Goal: Contribute content: Contribute content

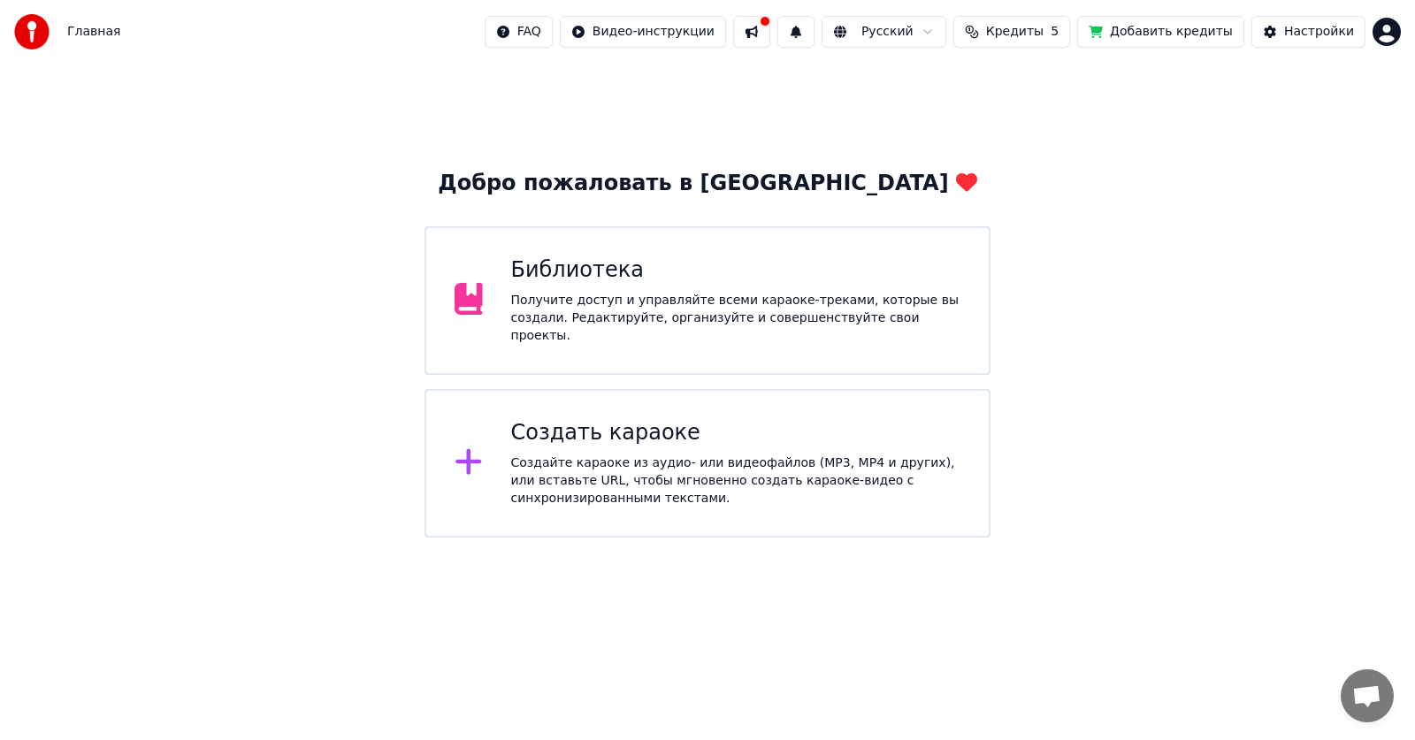
click at [814, 337] on div "Библиотека Получите доступ и управляйте всеми караоке-треками, которые вы созда…" at bounding box center [707, 300] width 566 height 149
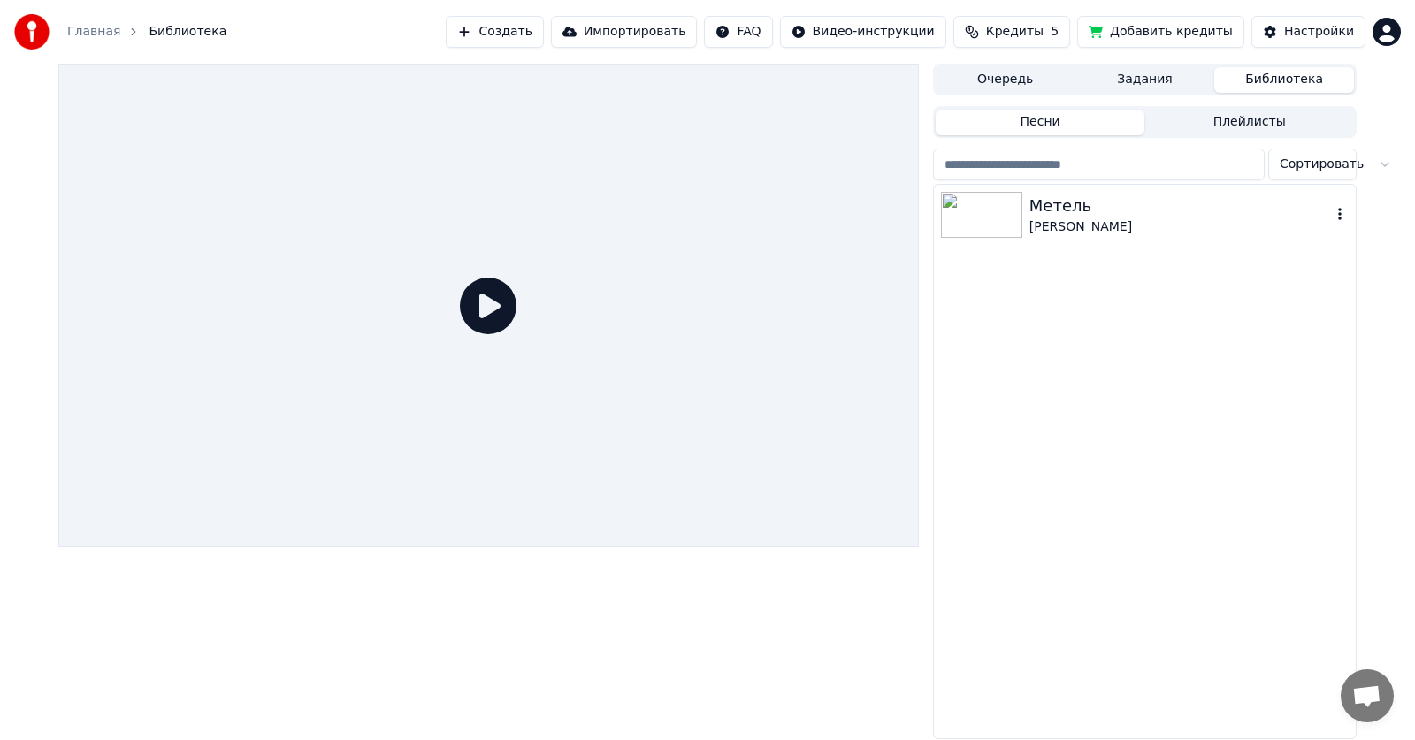
click at [1000, 220] on img at bounding box center [981, 215] width 81 height 46
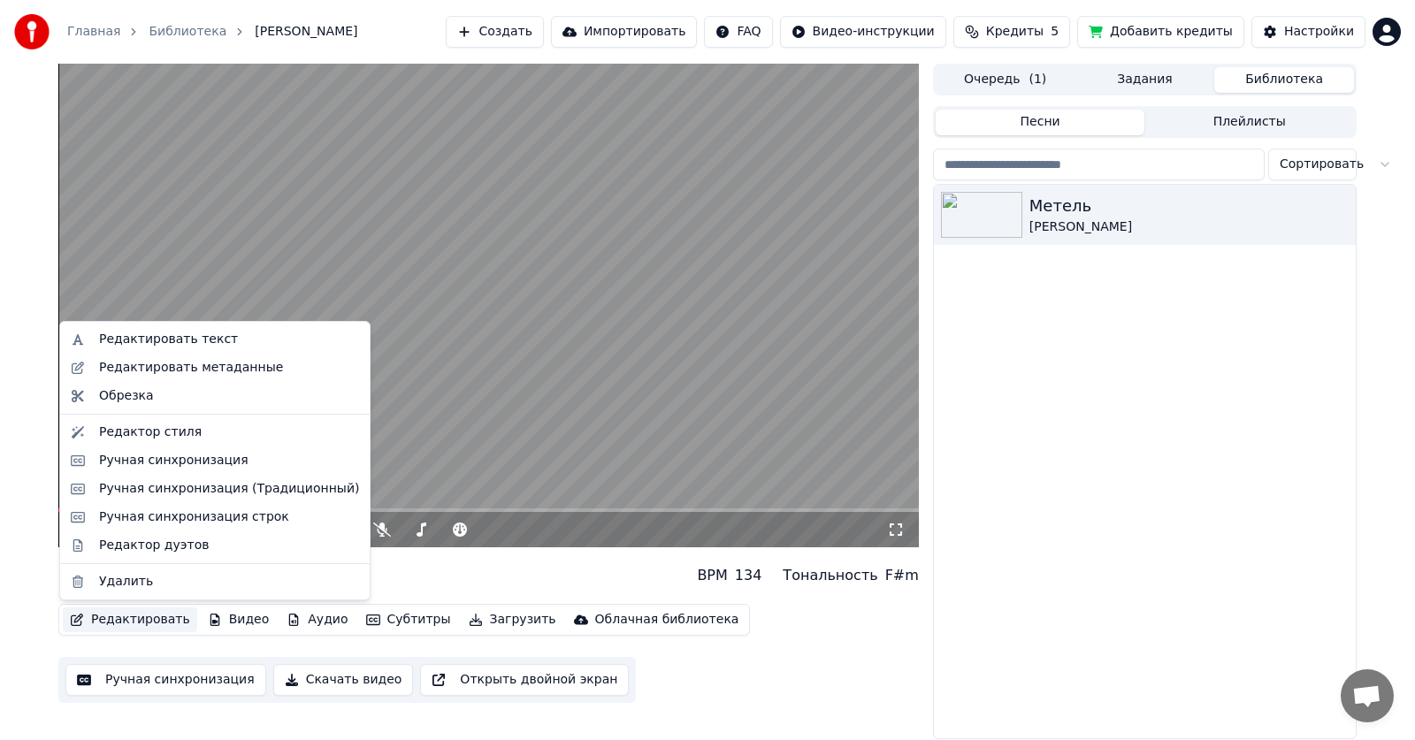
click at [76, 622] on icon "button" at bounding box center [77, 620] width 12 height 12
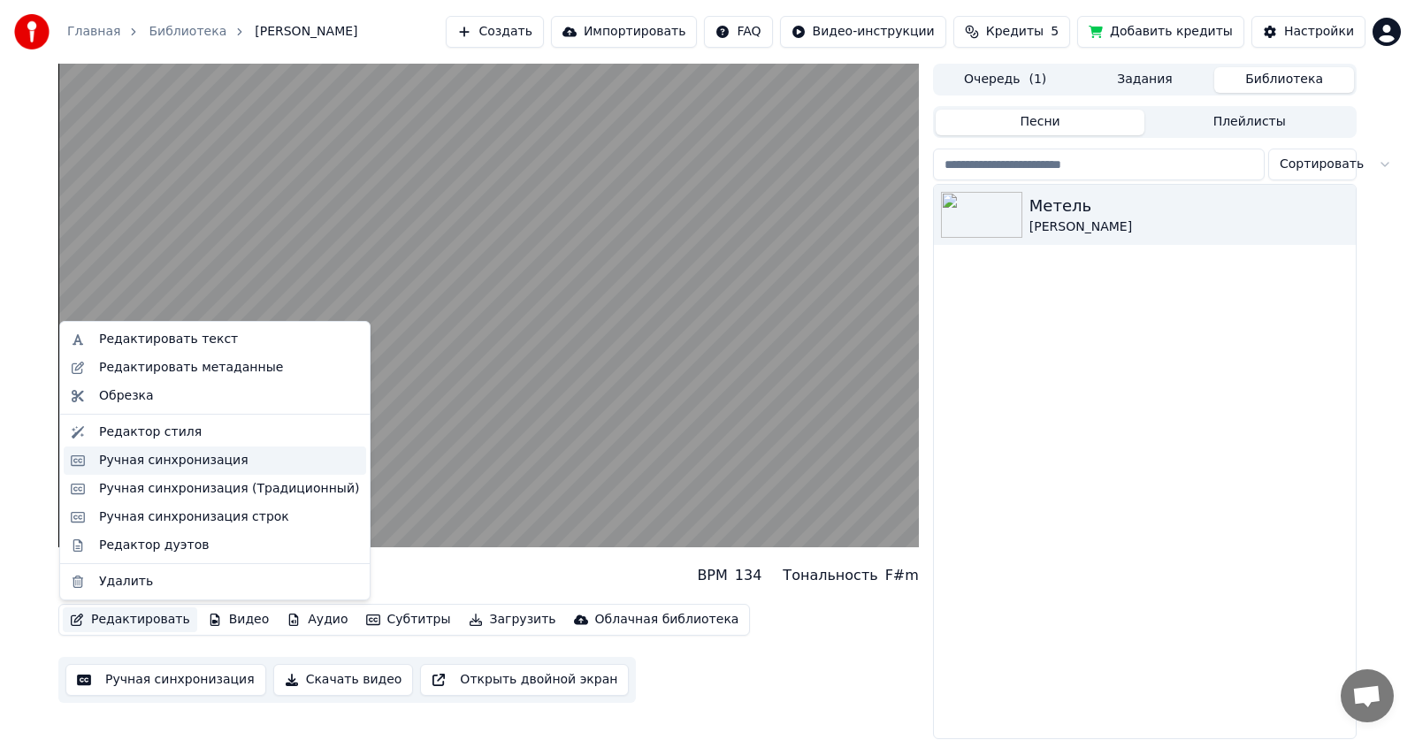
click at [145, 468] on div "Ручная синхронизация" at bounding box center [173, 461] width 149 height 18
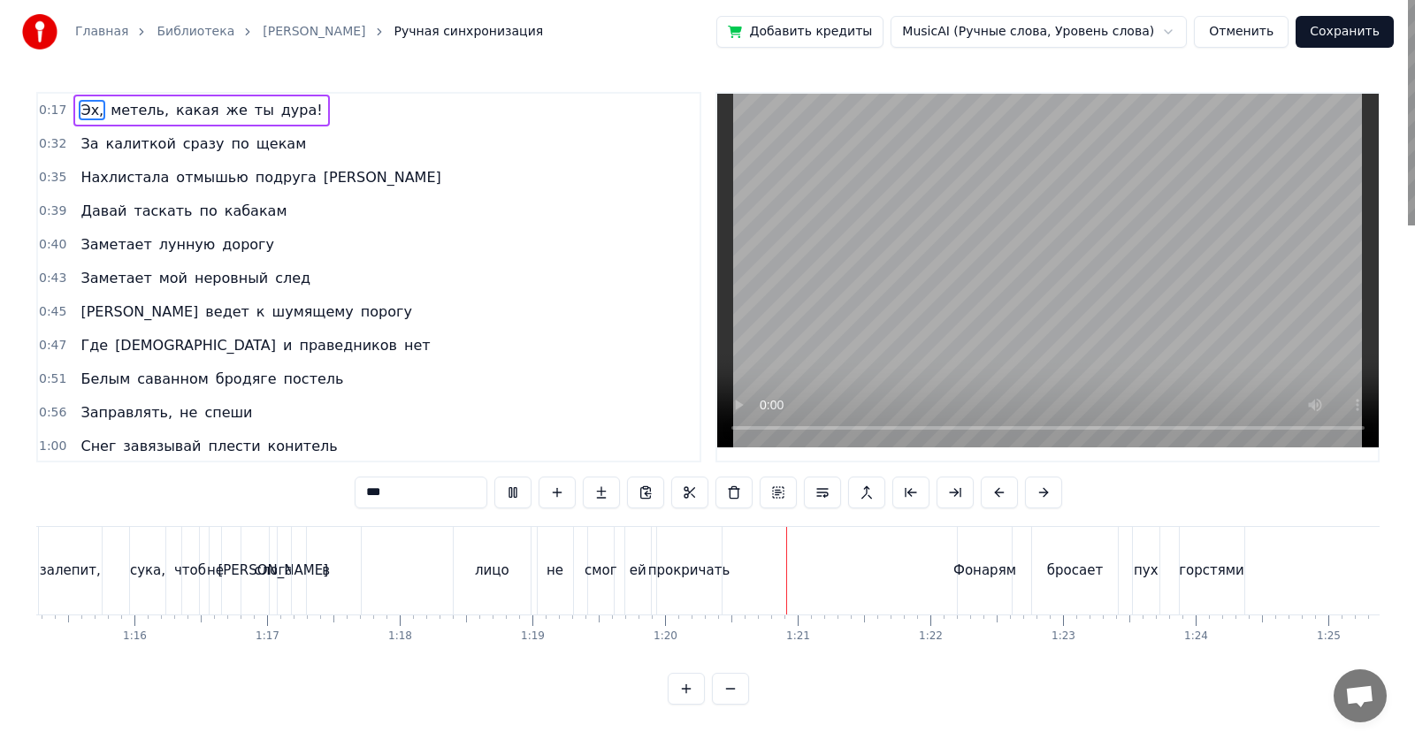
scroll to position [0, 10581]
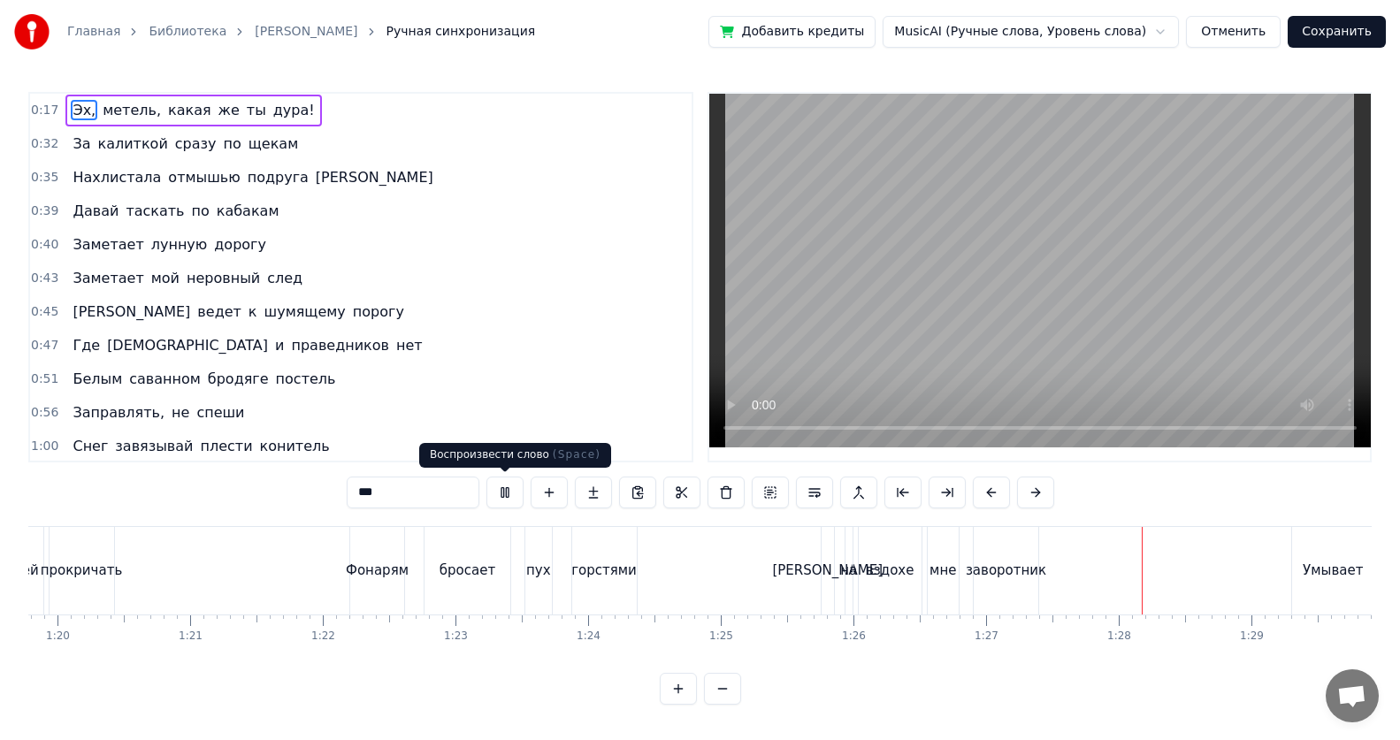
click at [502, 499] on button at bounding box center [504, 493] width 37 height 32
click at [1267, 37] on button "Отменить" at bounding box center [1233, 32] width 95 height 32
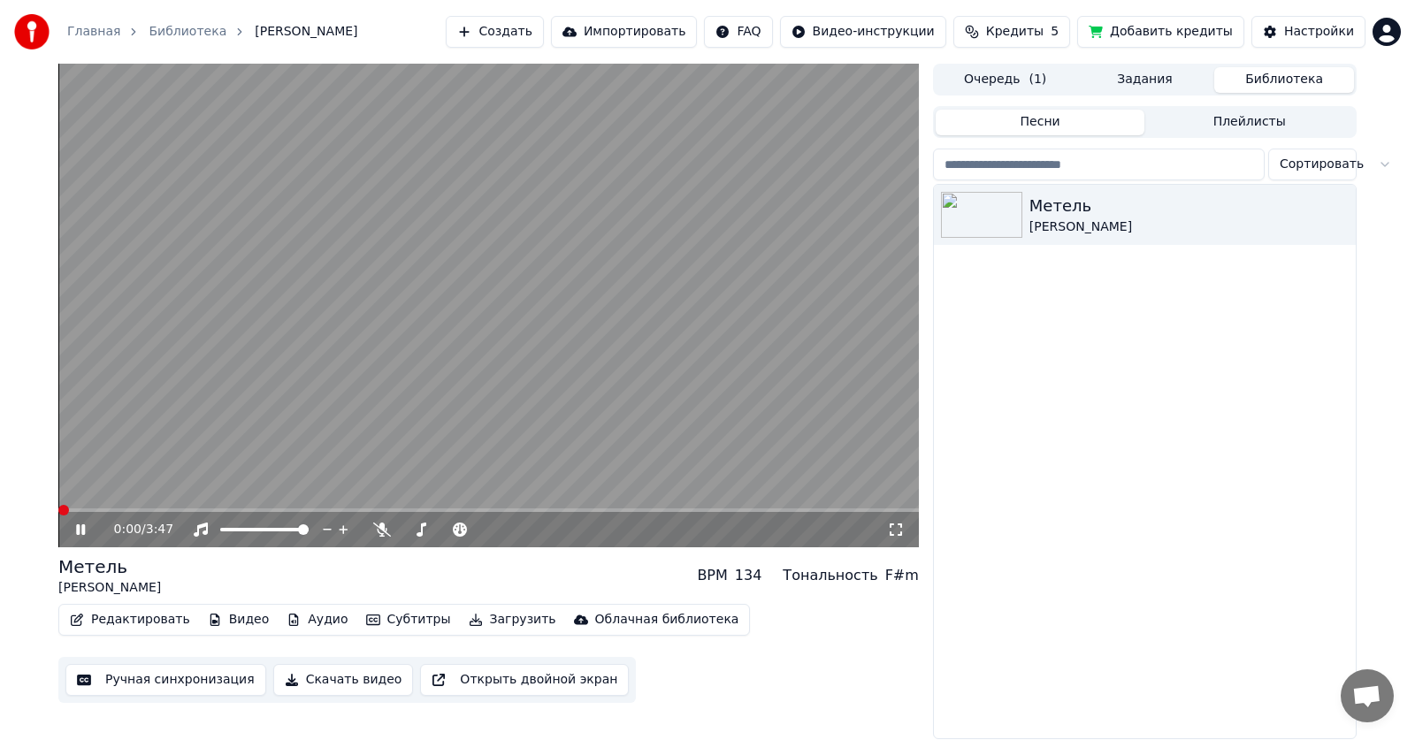
click at [155, 616] on button "Редактировать" at bounding box center [130, 619] width 134 height 25
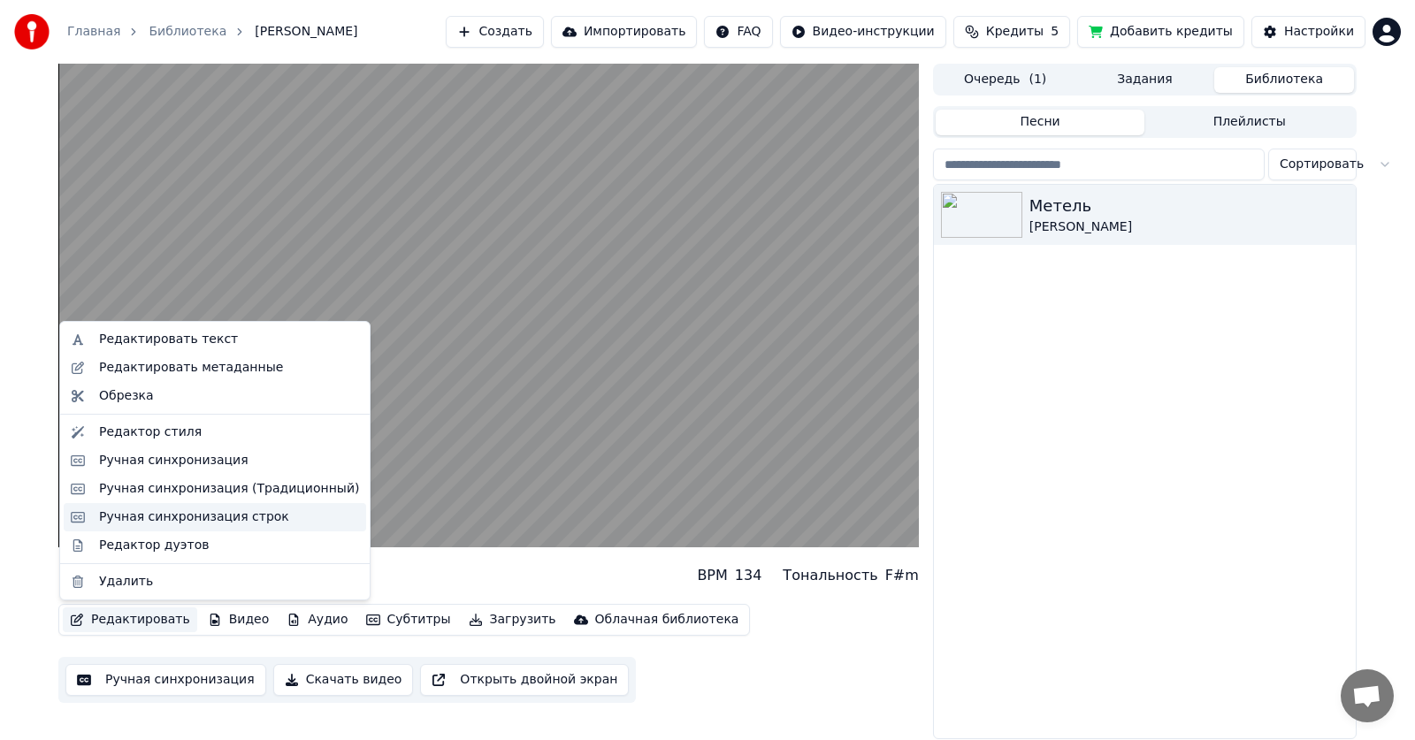
click at [147, 513] on div "Ручная синхронизация строк" at bounding box center [194, 517] width 190 height 18
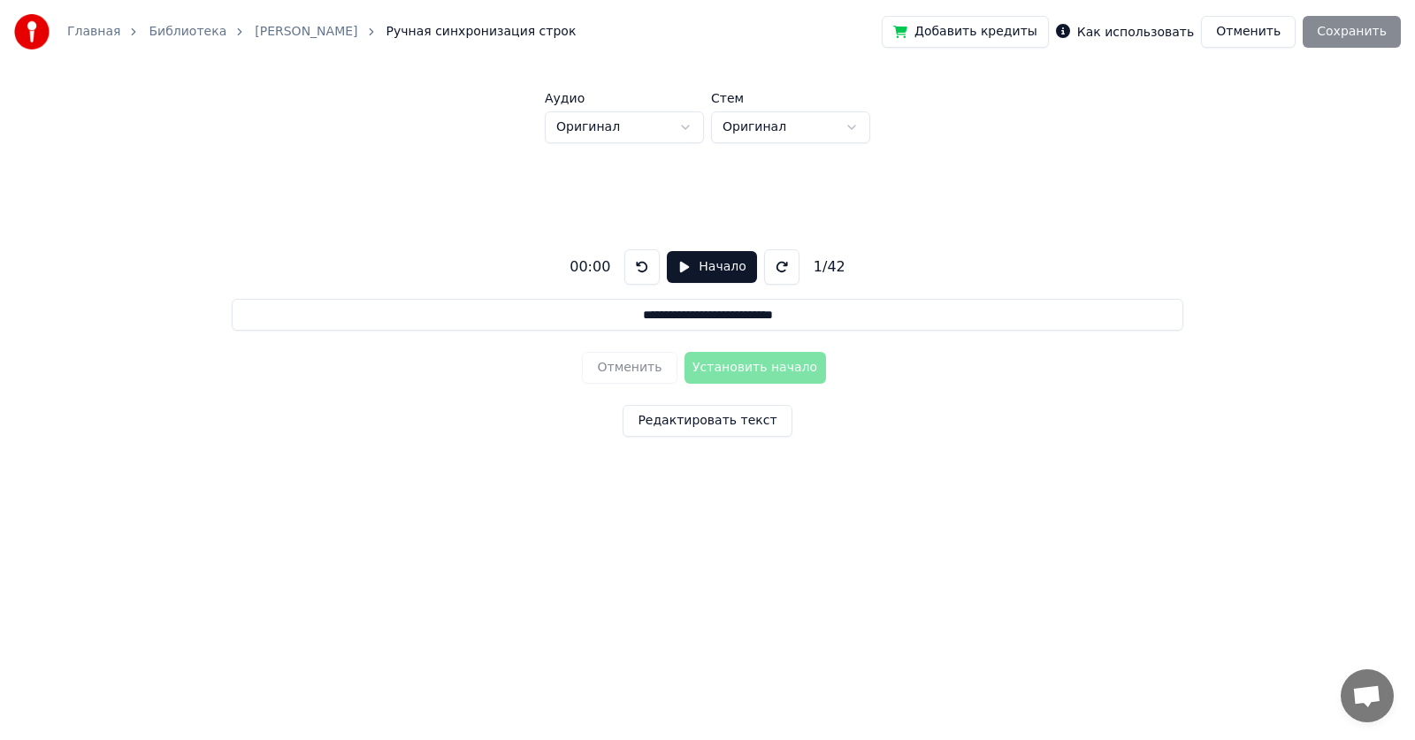
click at [745, 422] on button "Редактировать текст" at bounding box center [706, 421] width 169 height 32
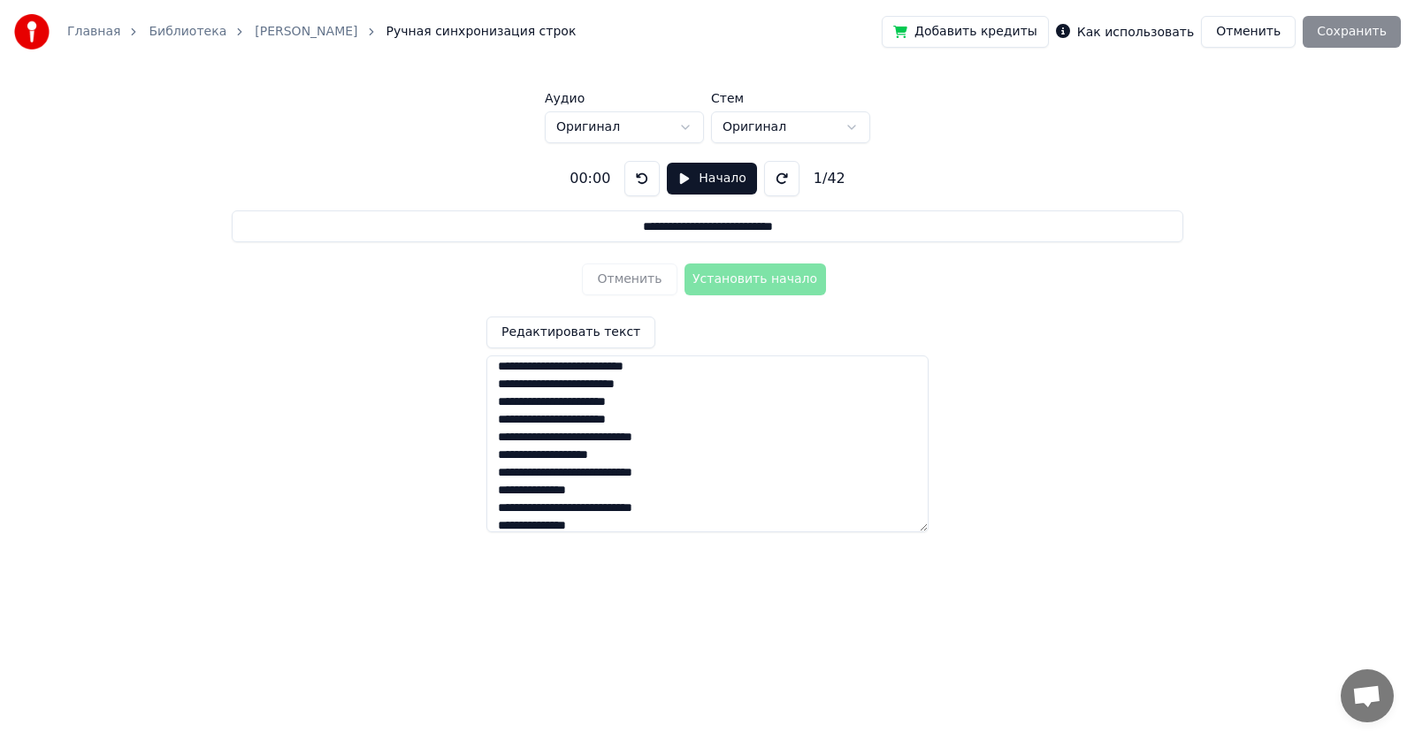
scroll to position [354, 0]
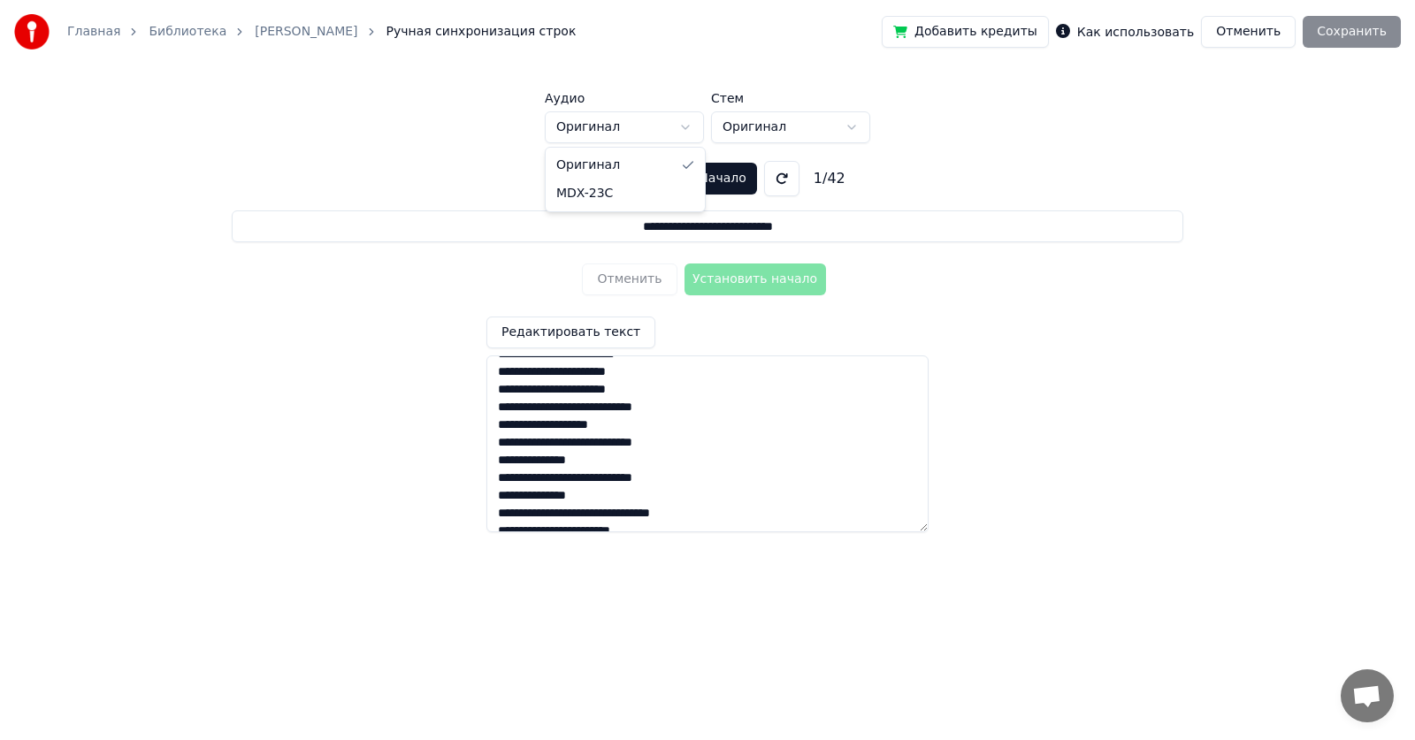
click at [594, 134] on html "**********" at bounding box center [707, 282] width 1415 height 564
click at [1142, 304] on html "**********" at bounding box center [707, 282] width 1415 height 564
click at [1345, 39] on div "Добавить кредиты Как использовать Отменить Сохранить" at bounding box center [1141, 32] width 519 height 32
click at [1124, 34] on label "Как использовать" at bounding box center [1135, 32] width 117 height 12
click at [644, 134] on html "**********" at bounding box center [707, 282] width 1415 height 564
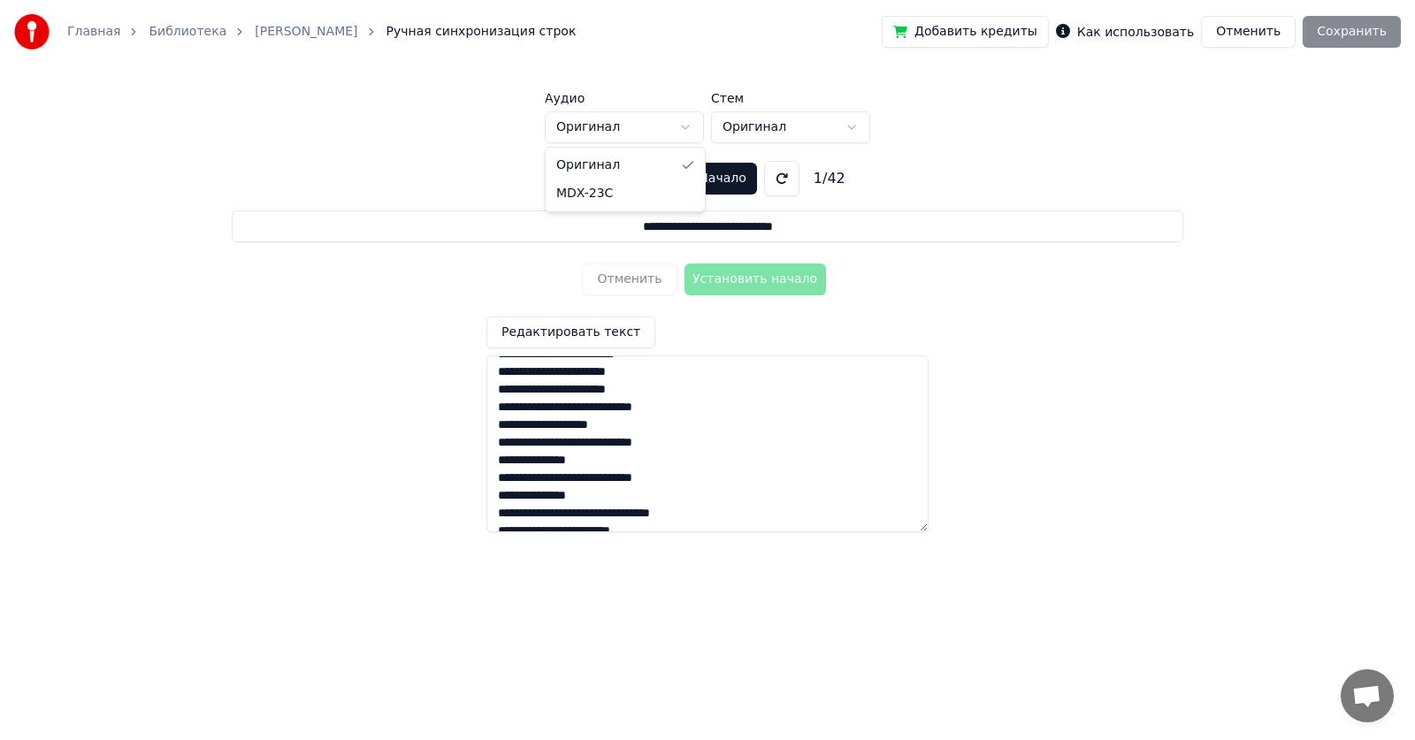
click at [857, 132] on html "**********" at bounding box center [707, 282] width 1415 height 564
click at [844, 127] on html "**********" at bounding box center [707, 282] width 1415 height 564
click at [629, 229] on input "**********" at bounding box center [707, 226] width 950 height 32
click at [1336, 35] on div "Добавить кредиты Как использовать Отменить Сохранить" at bounding box center [1141, 32] width 519 height 32
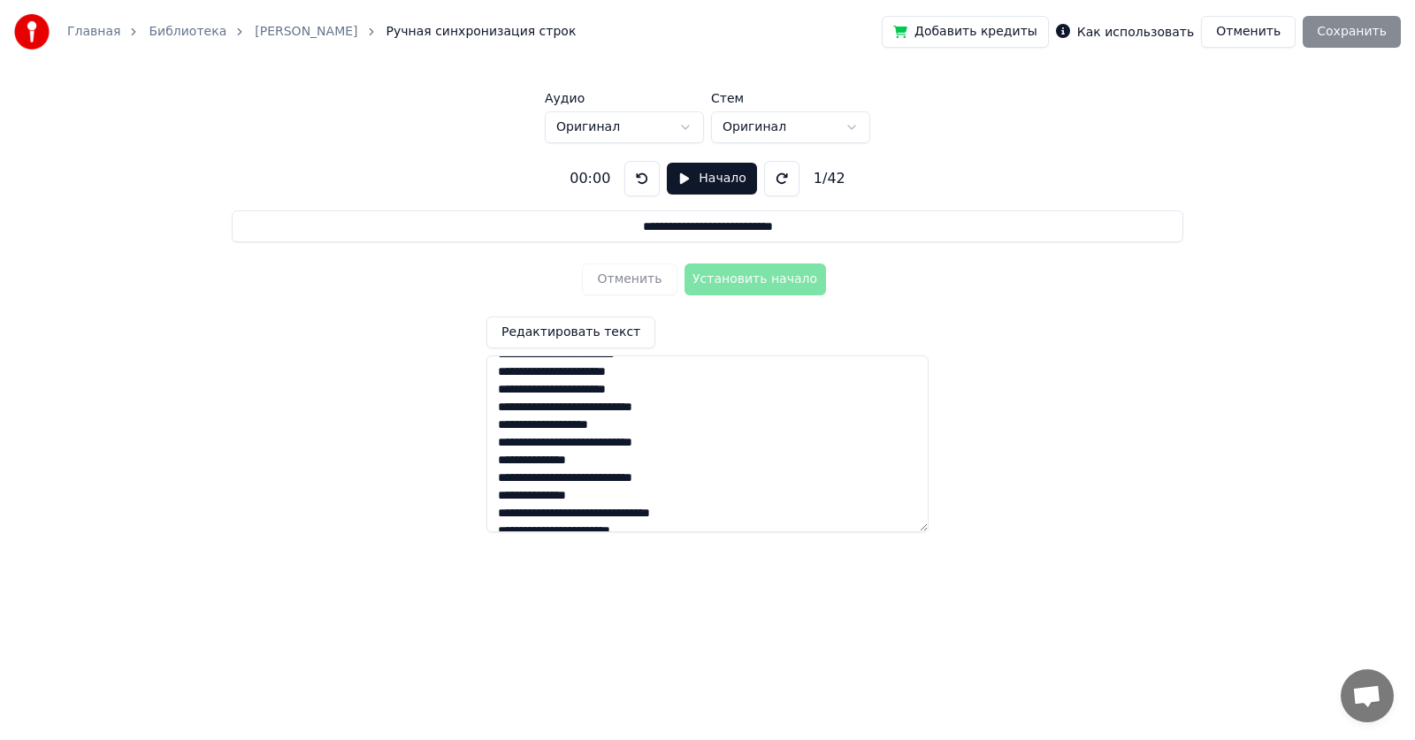
click at [1251, 34] on button "Отменить" at bounding box center [1248, 32] width 95 height 32
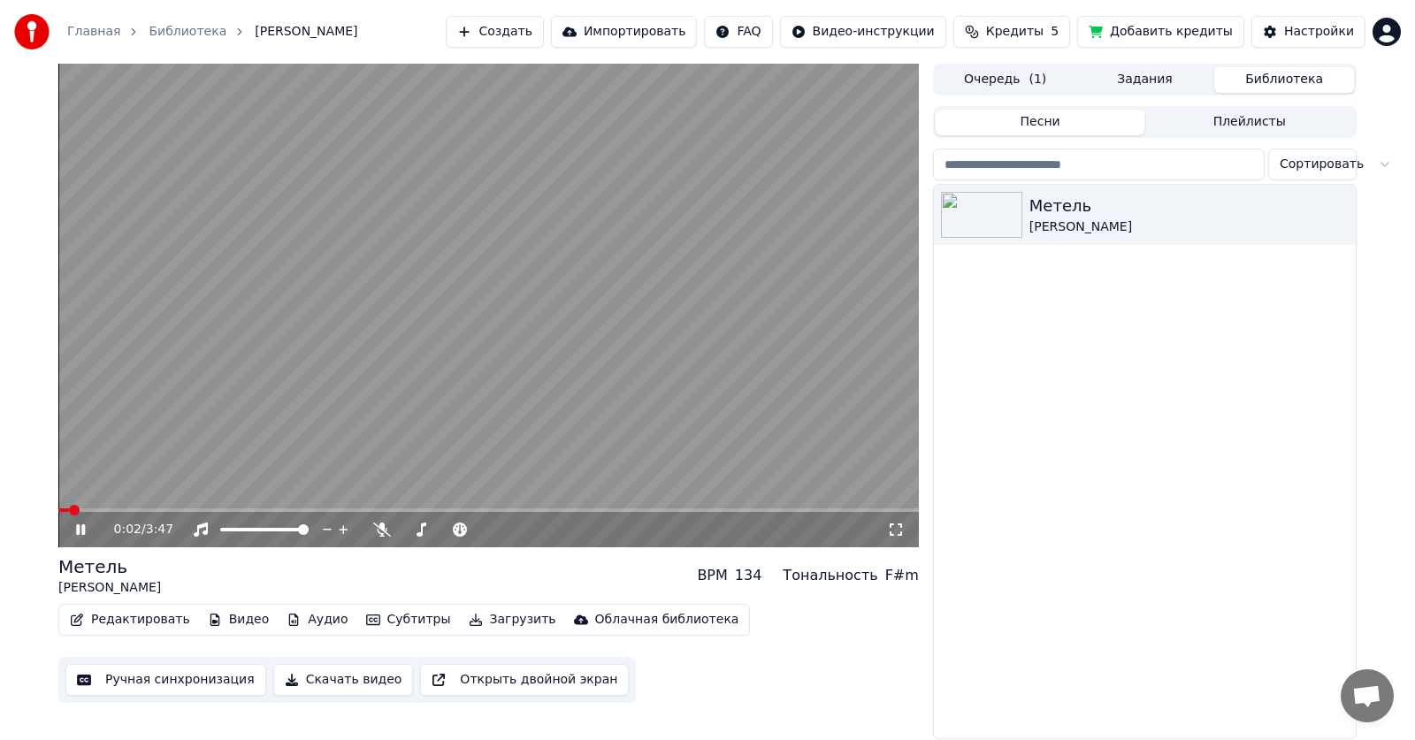
click at [524, 33] on button "Создать" at bounding box center [494, 32] width 97 height 32
click at [82, 531] on icon at bounding box center [80, 529] width 9 height 11
click at [525, 31] on button "Создать" at bounding box center [494, 32] width 97 height 32
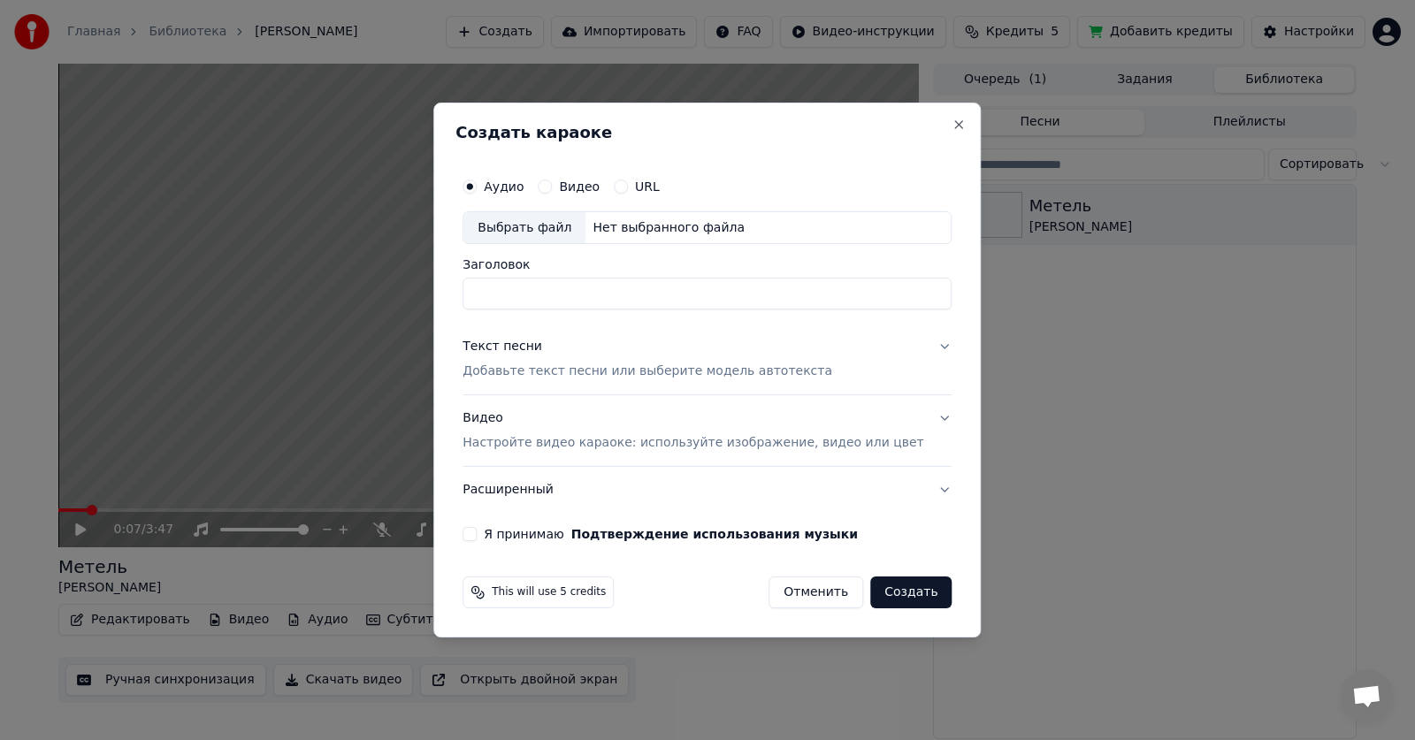
click at [765, 299] on input "Заголовок" at bounding box center [706, 295] width 489 height 32
click at [522, 235] on div "Выбрать файл" at bounding box center [524, 228] width 122 height 32
type input "**********"
click at [919, 343] on button "Текст песни Добавьте текст песни или выберите модель автотекста" at bounding box center [706, 359] width 489 height 71
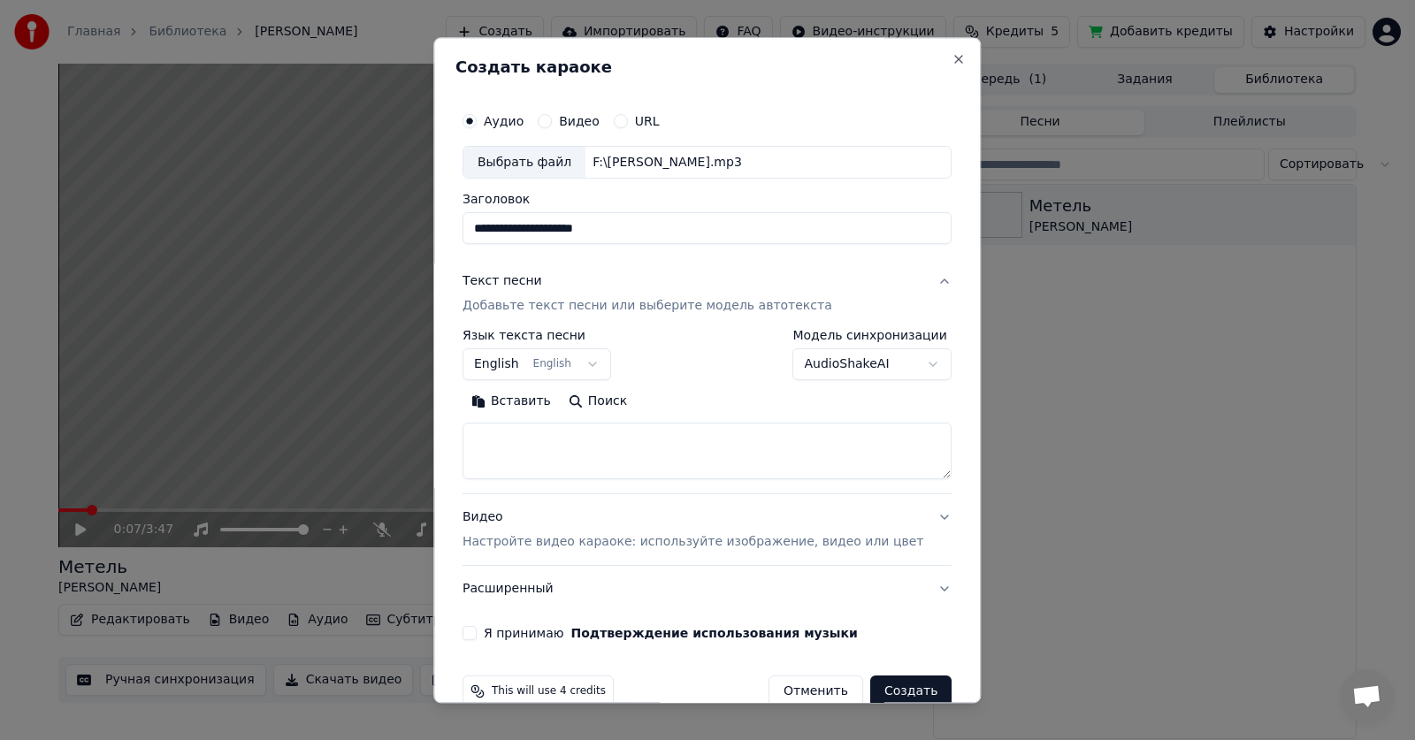
click at [598, 362] on button "English English" at bounding box center [536, 365] width 149 height 32
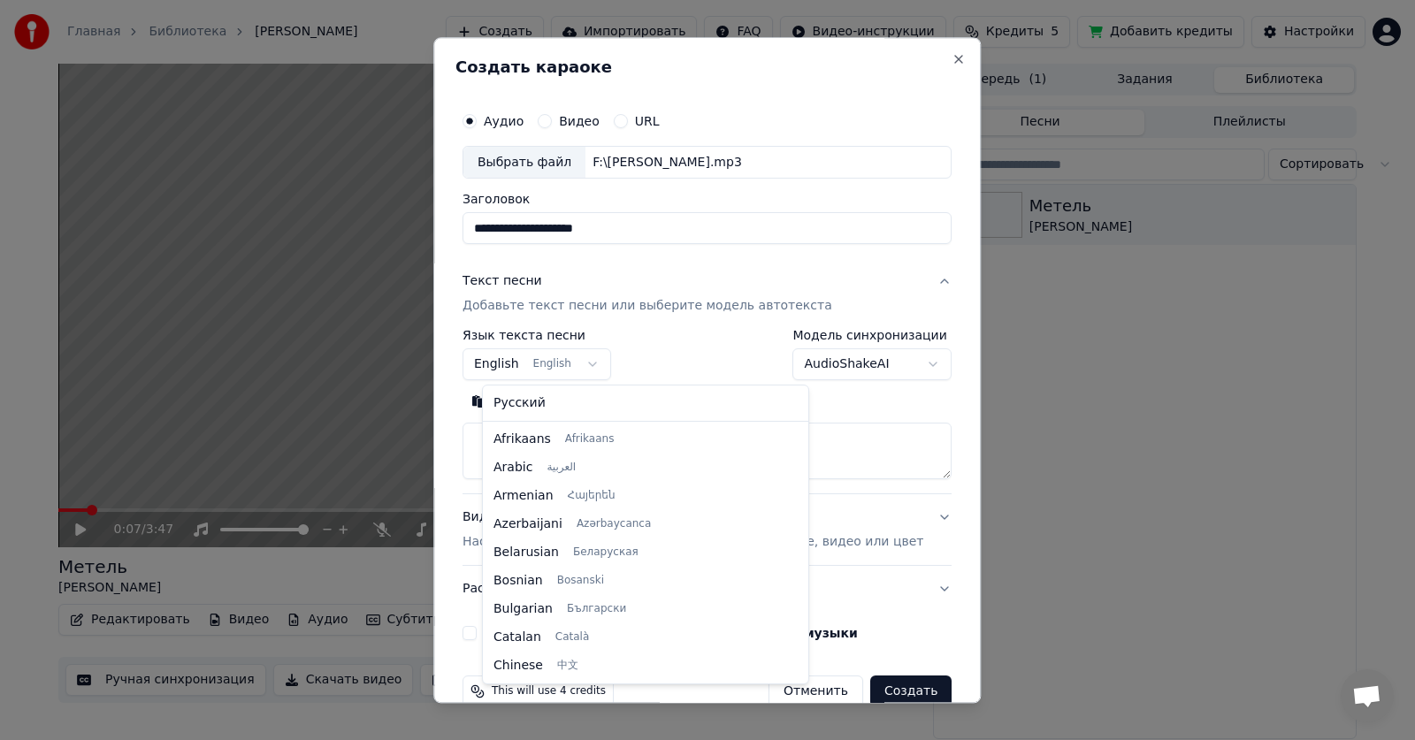
scroll to position [141, 0]
select select "**"
drag, startPoint x: 538, startPoint y: 405, endPoint x: 538, endPoint y: 396, distance: 8.9
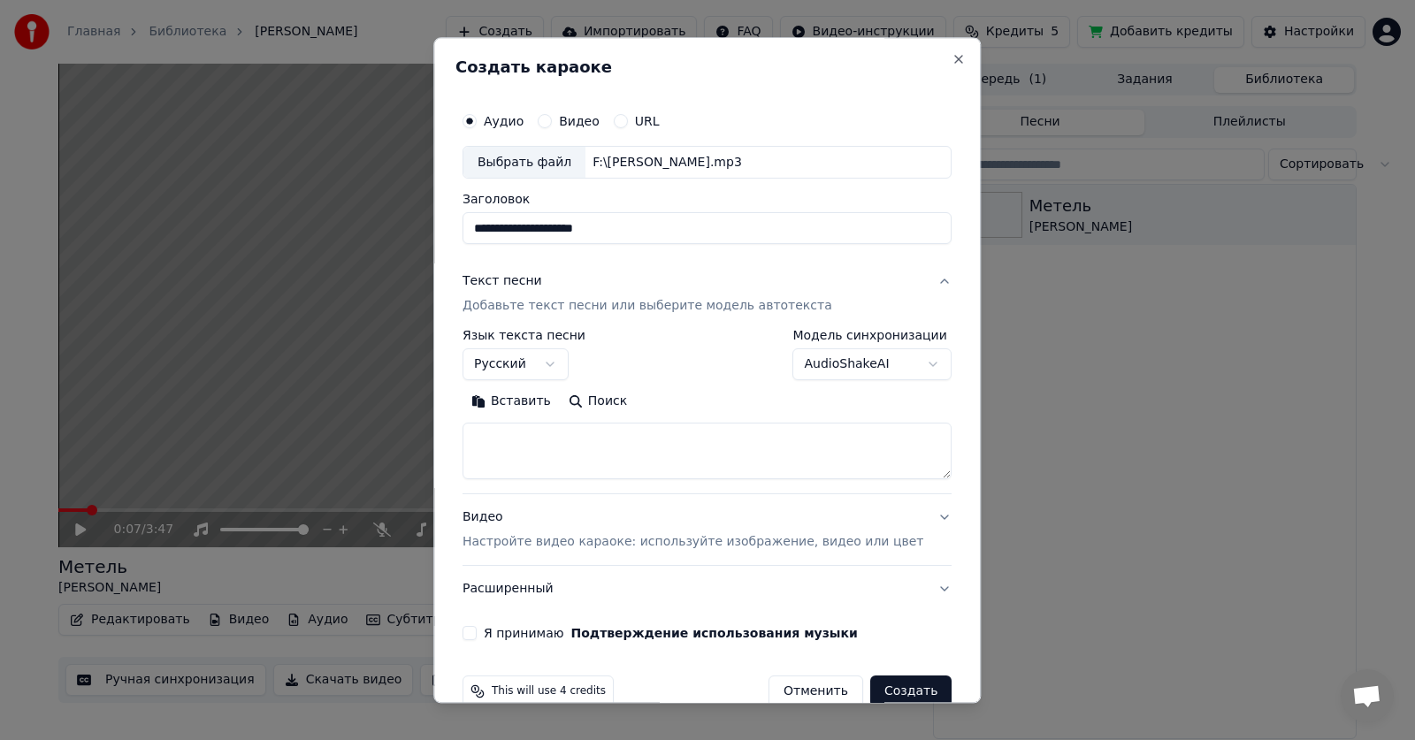
click at [897, 362] on body "**********" at bounding box center [707, 370] width 1415 height 740
click at [538, 400] on button "Вставить" at bounding box center [510, 402] width 97 height 28
type textarea "**********"
click at [477, 632] on button "Я принимаю Подтверждение использования музыки" at bounding box center [469, 634] width 14 height 14
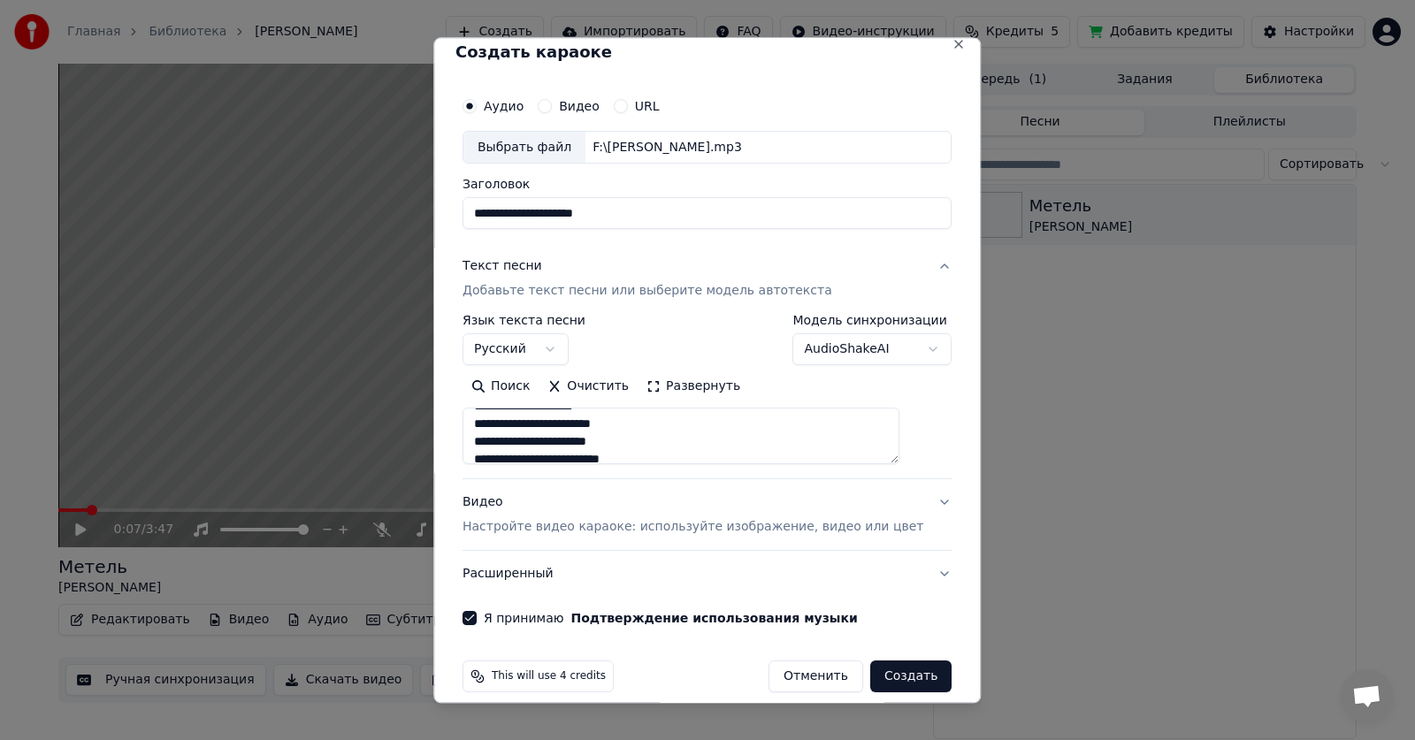
scroll to position [34, 0]
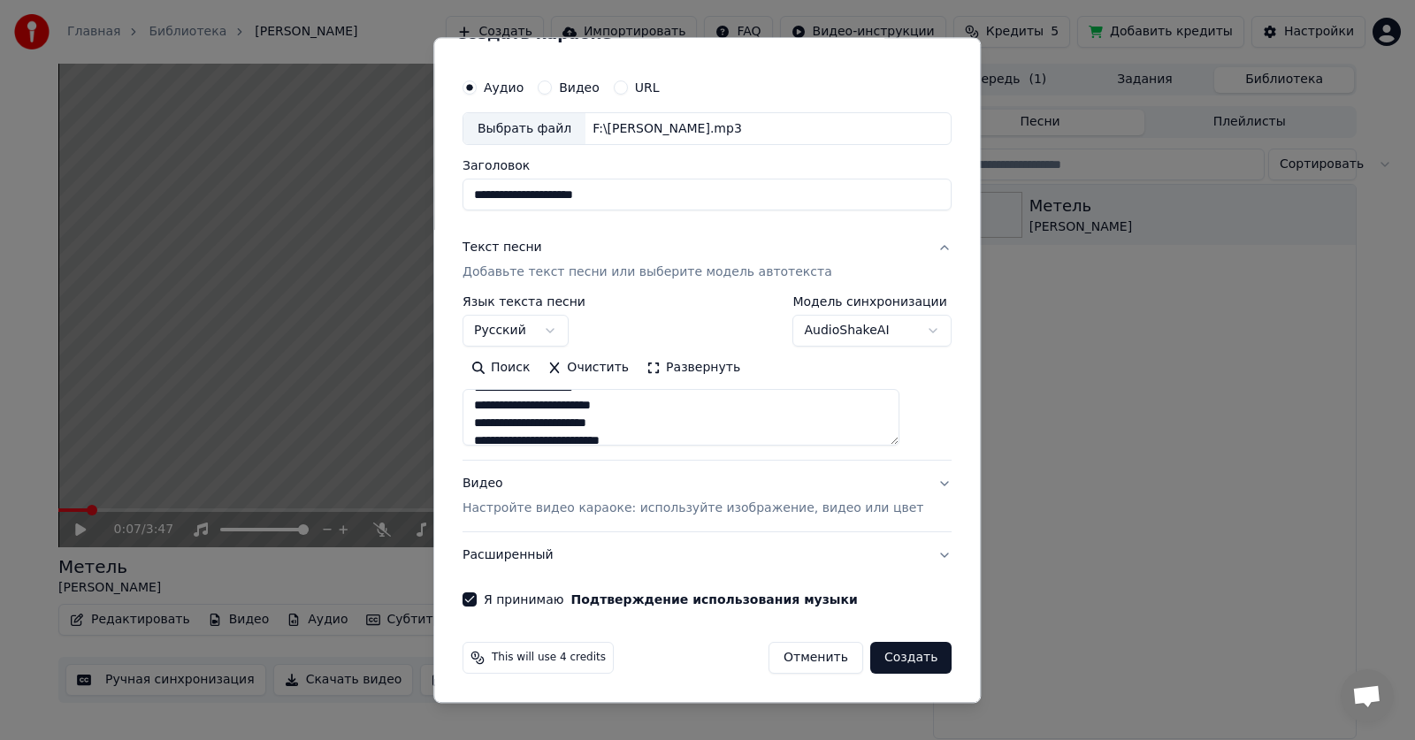
click at [776, 661] on button "Отменить" at bounding box center [815, 659] width 95 height 32
select select
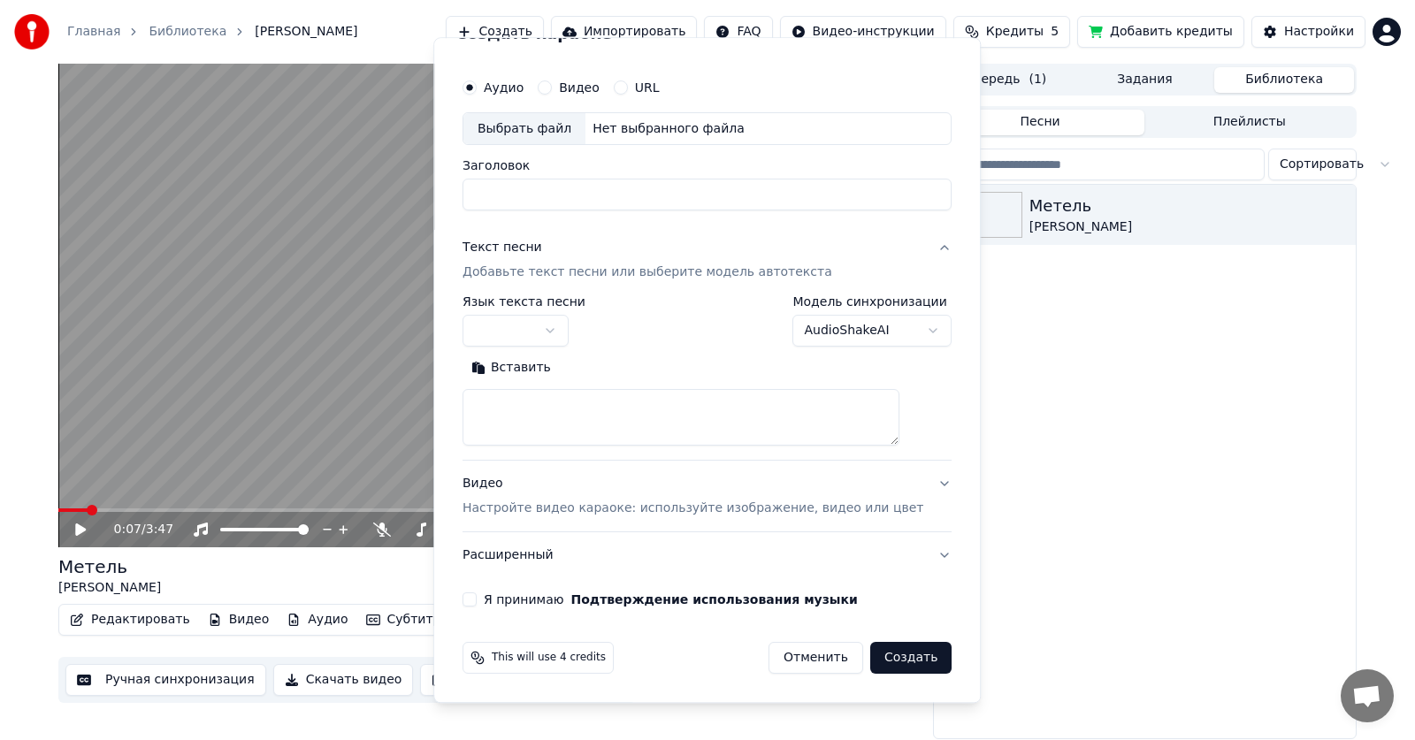
scroll to position [0, 0]
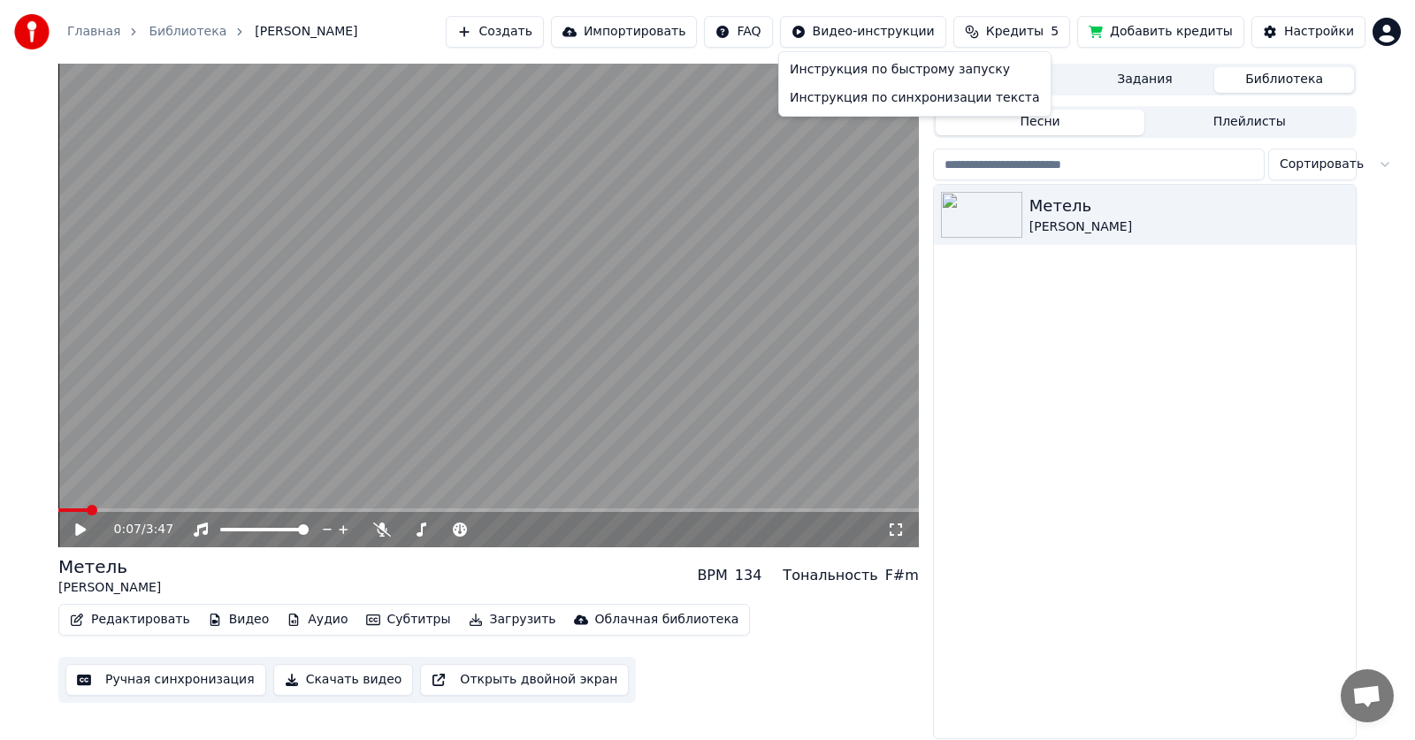
click at [851, 29] on html "Главная Библиотека Метель • [PERSON_NAME] Создать Импортировать FAQ Видео-инстр…" at bounding box center [707, 370] width 1415 height 740
click at [866, 73] on div "Инструкция по быстрому запуску" at bounding box center [914, 70] width 264 height 28
click at [543, 28] on button "Создать" at bounding box center [494, 32] width 97 height 32
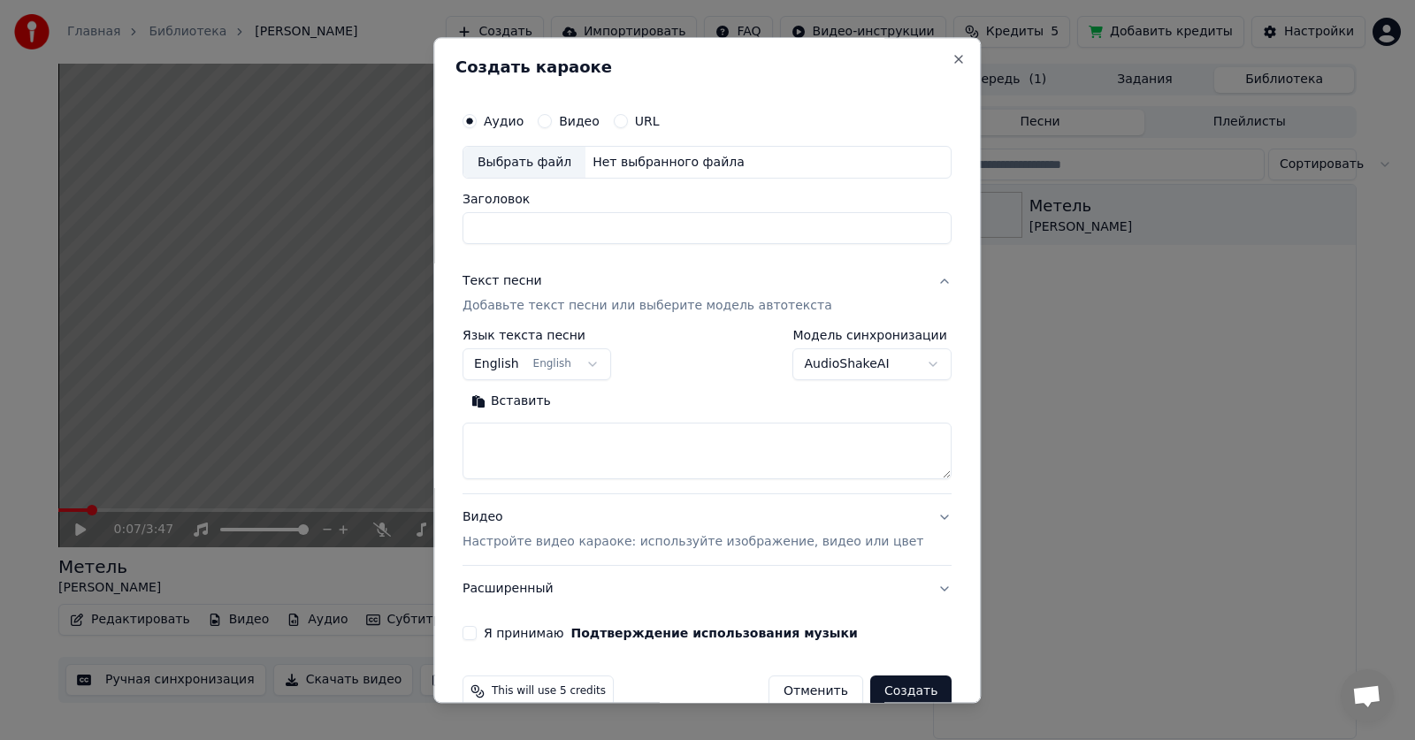
click at [893, 367] on body "**********" at bounding box center [707, 370] width 1415 height 740
click at [1042, 349] on div at bounding box center [707, 370] width 1415 height 740
click at [952, 57] on button "Close" at bounding box center [959, 59] width 14 height 14
select select
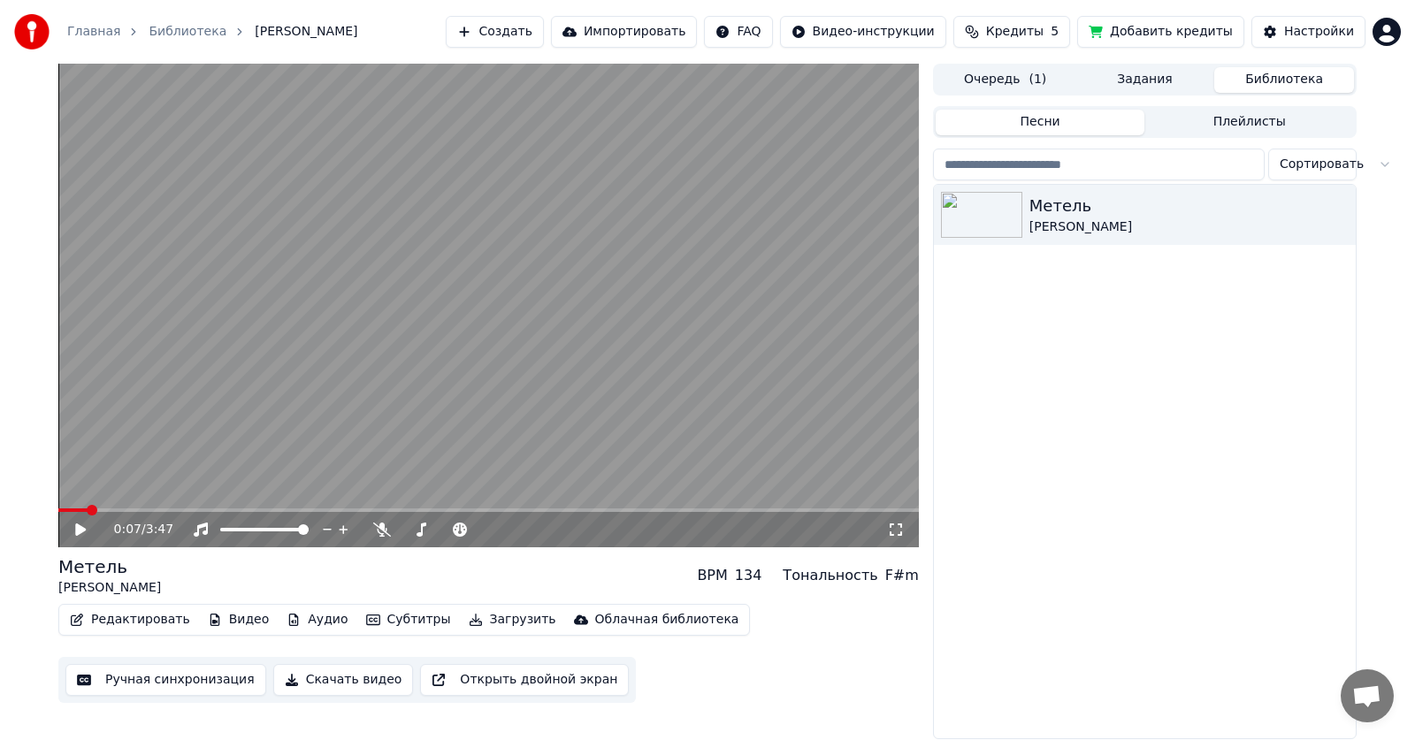
click at [911, 27] on html "Главная Библиотека Метель • [PERSON_NAME] Создать Импортировать FAQ Видео-инстр…" at bounding box center [707, 370] width 1415 height 740
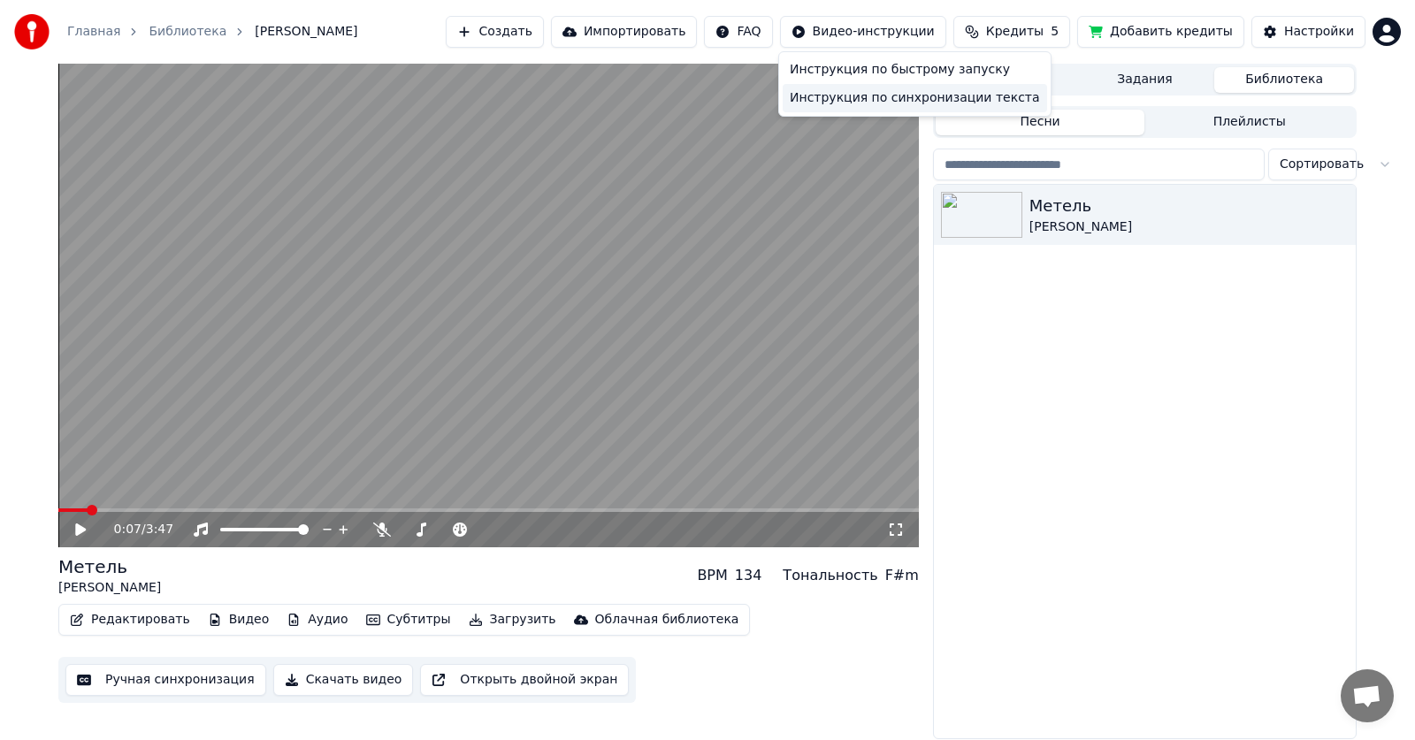
click at [900, 96] on div "Инструкция по синхронизации текста" at bounding box center [914, 98] width 264 height 28
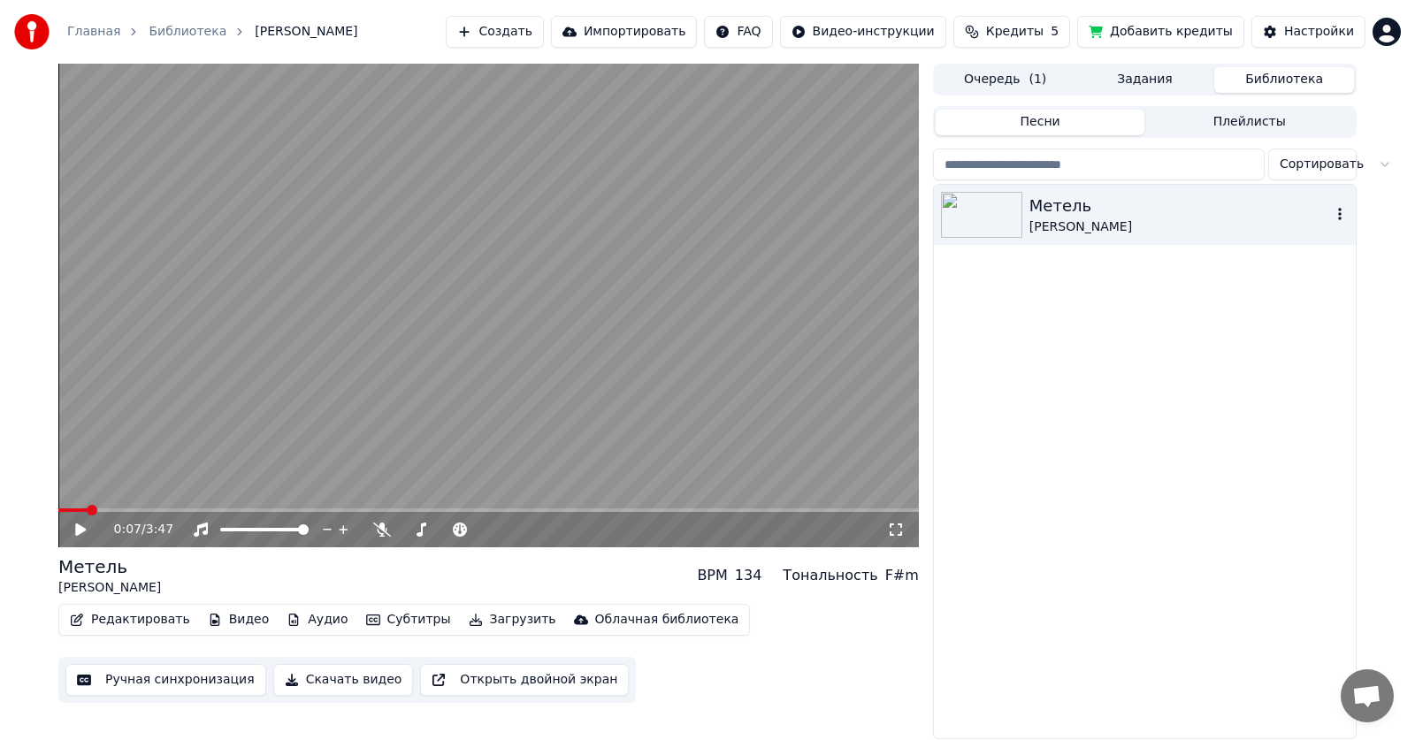
click at [1073, 205] on div "Метель" at bounding box center [1180, 206] width 302 height 25
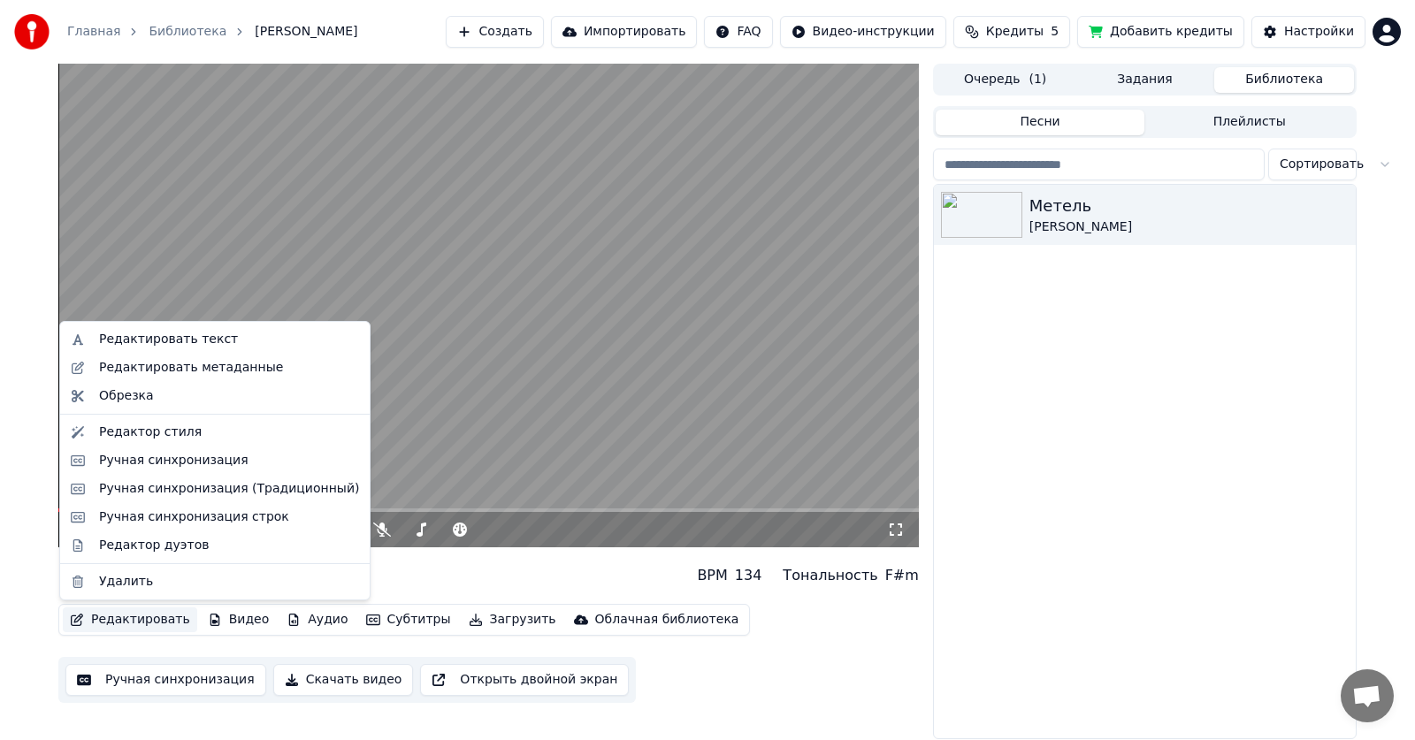
click at [140, 618] on button "Редактировать" at bounding box center [130, 619] width 134 height 25
click at [186, 494] on div "Ручная синхронизация (Традиционный)" at bounding box center [229, 489] width 260 height 18
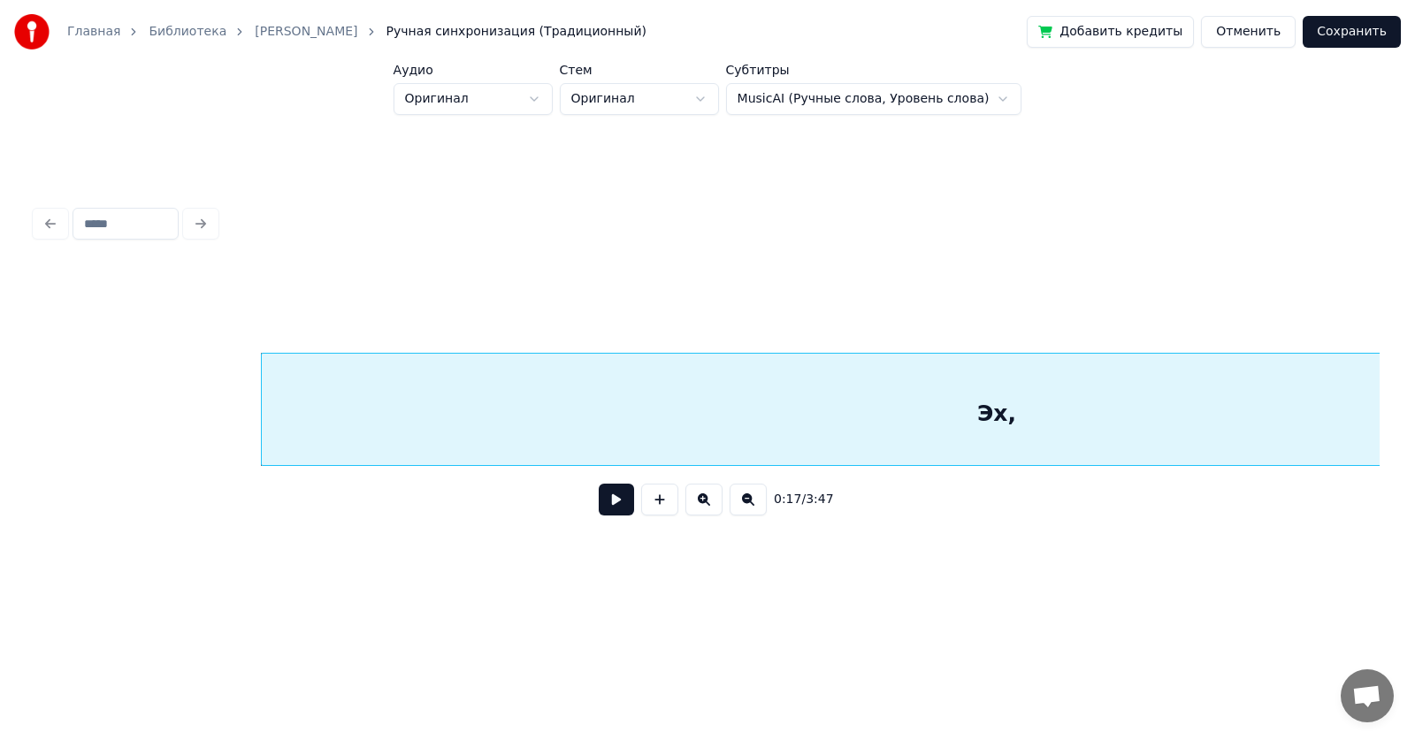
scroll to position [0, 3031]
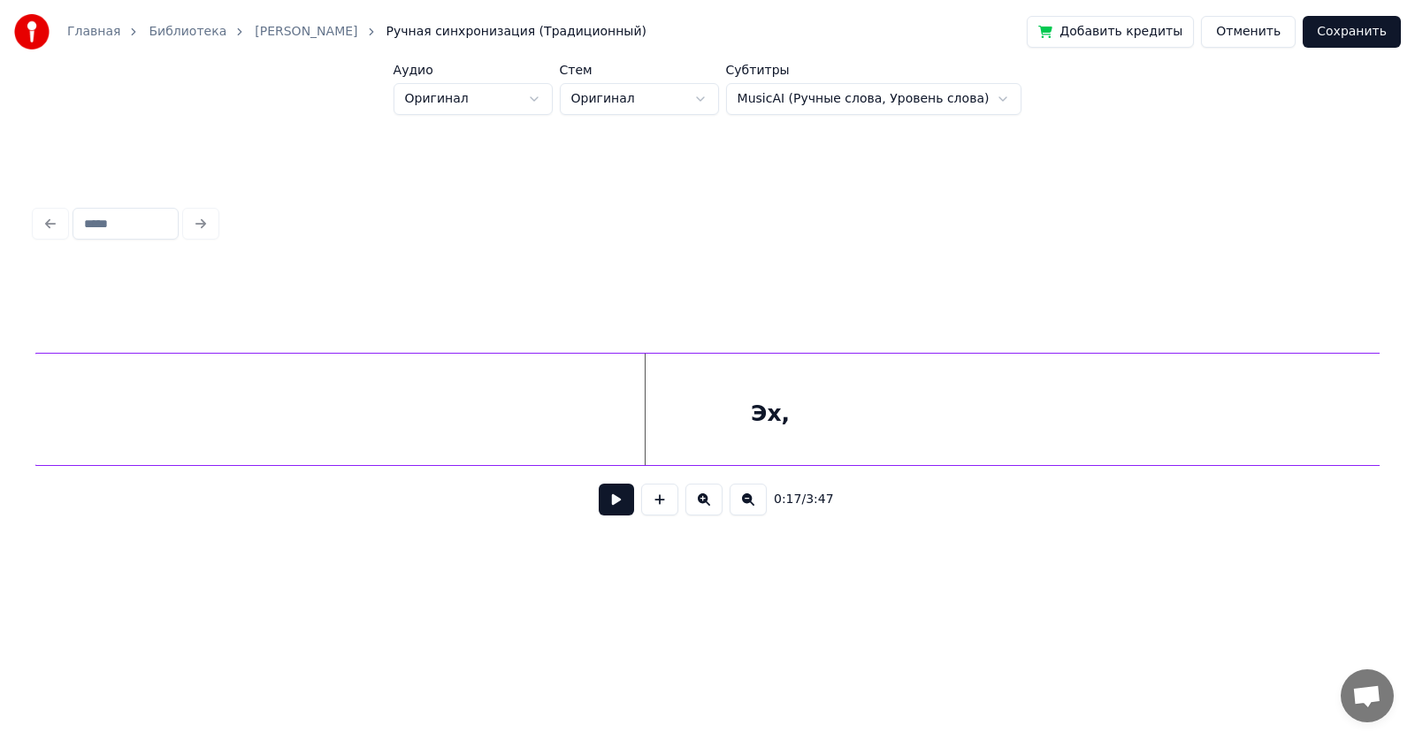
scroll to position [0, 2518]
click at [260, 387] on div "Эх," at bounding box center [770, 414] width 1469 height 120
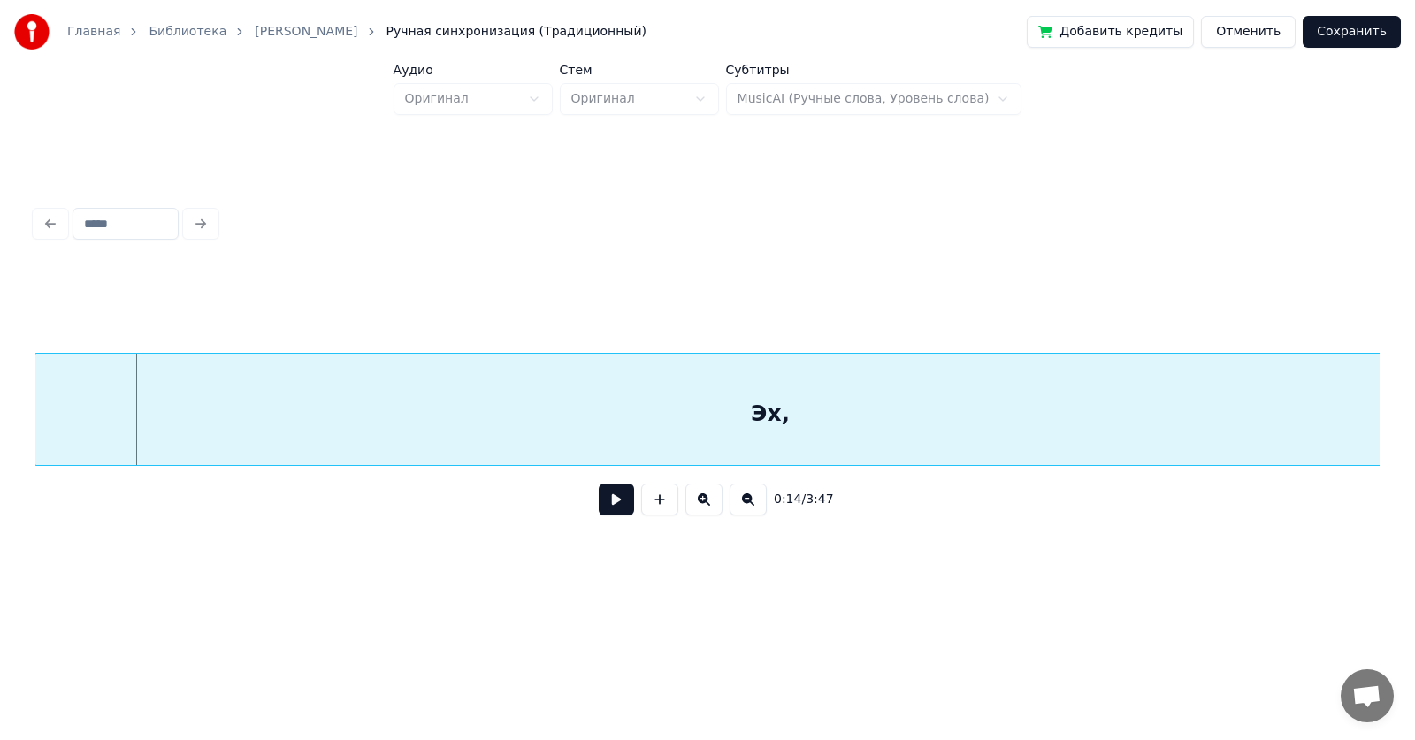
scroll to position [0, 2416]
click at [665, 408] on div "Эх," at bounding box center [770, 414] width 1469 height 120
click at [619, 515] on button at bounding box center [616, 500] width 35 height 32
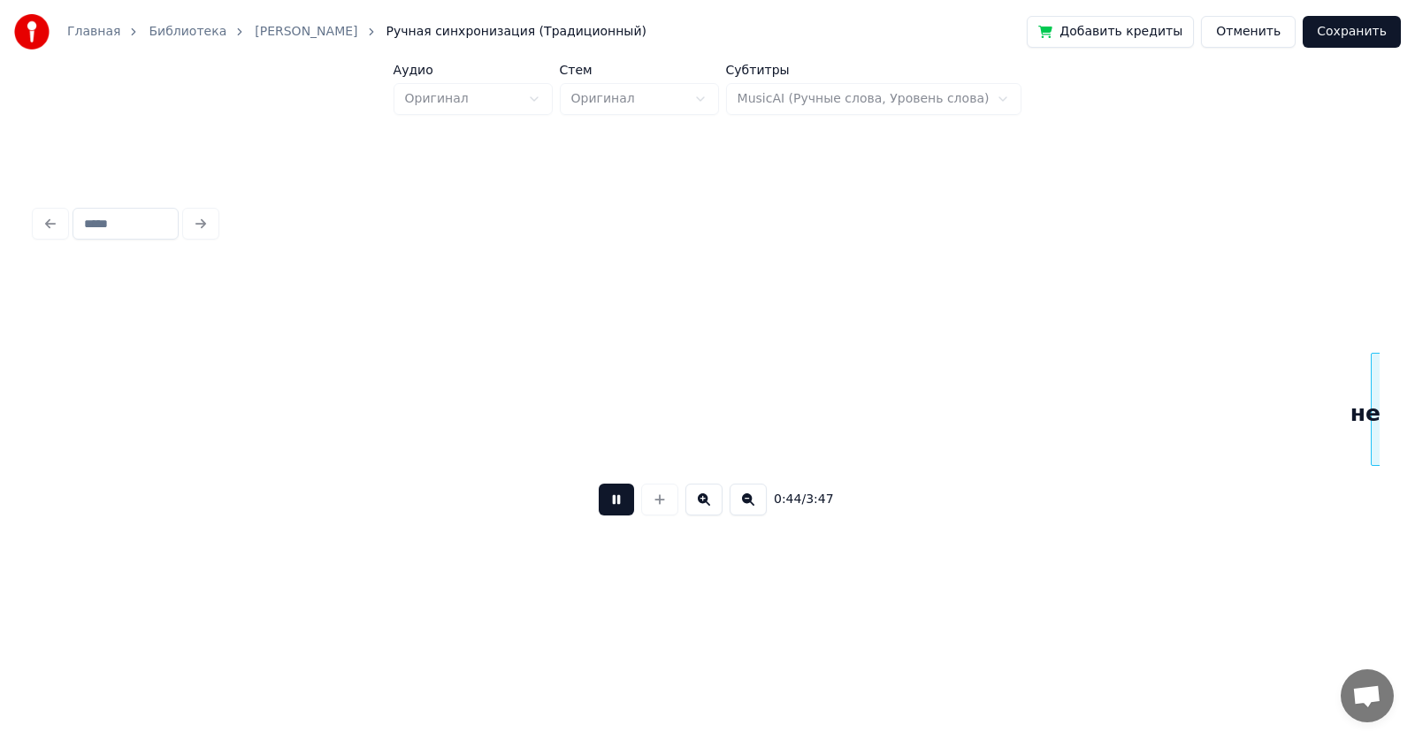
scroll to position [0, 7795]
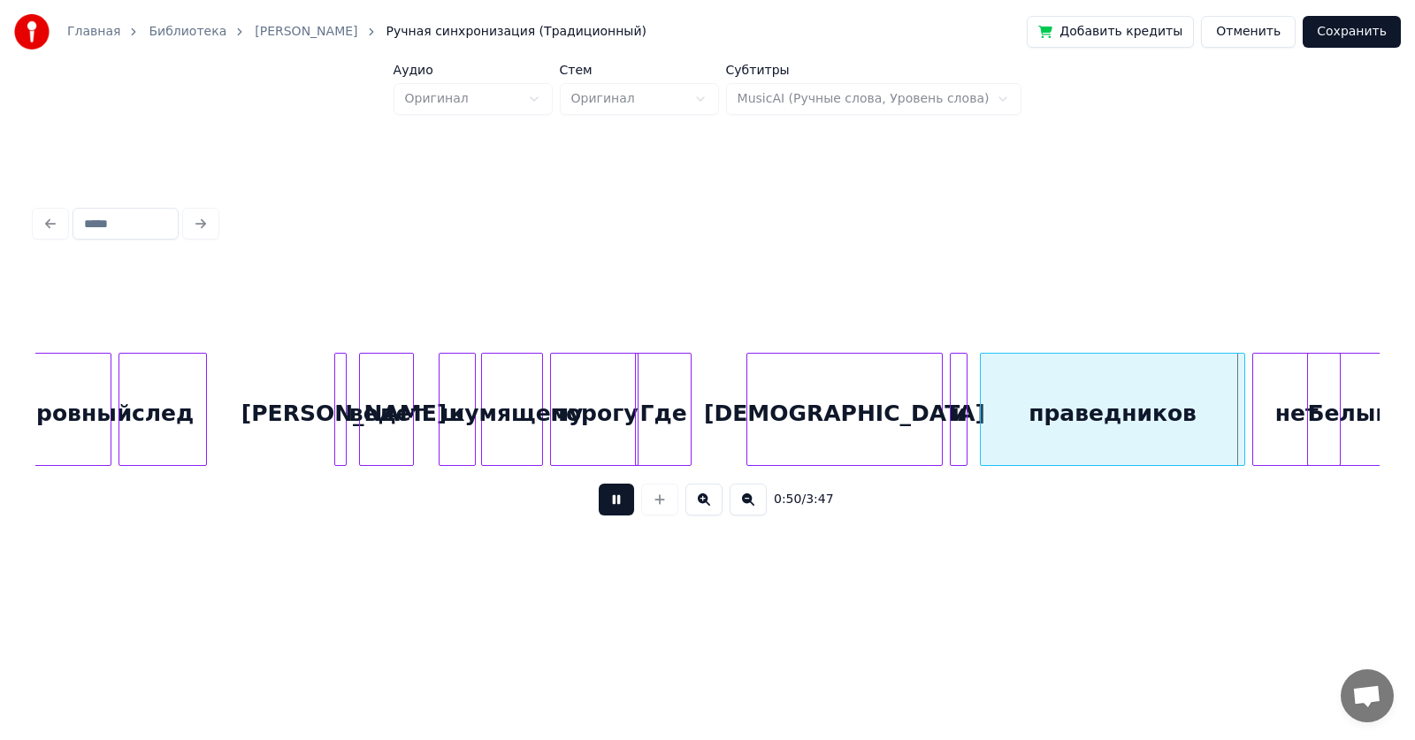
click at [620, 503] on button at bounding box center [616, 500] width 35 height 32
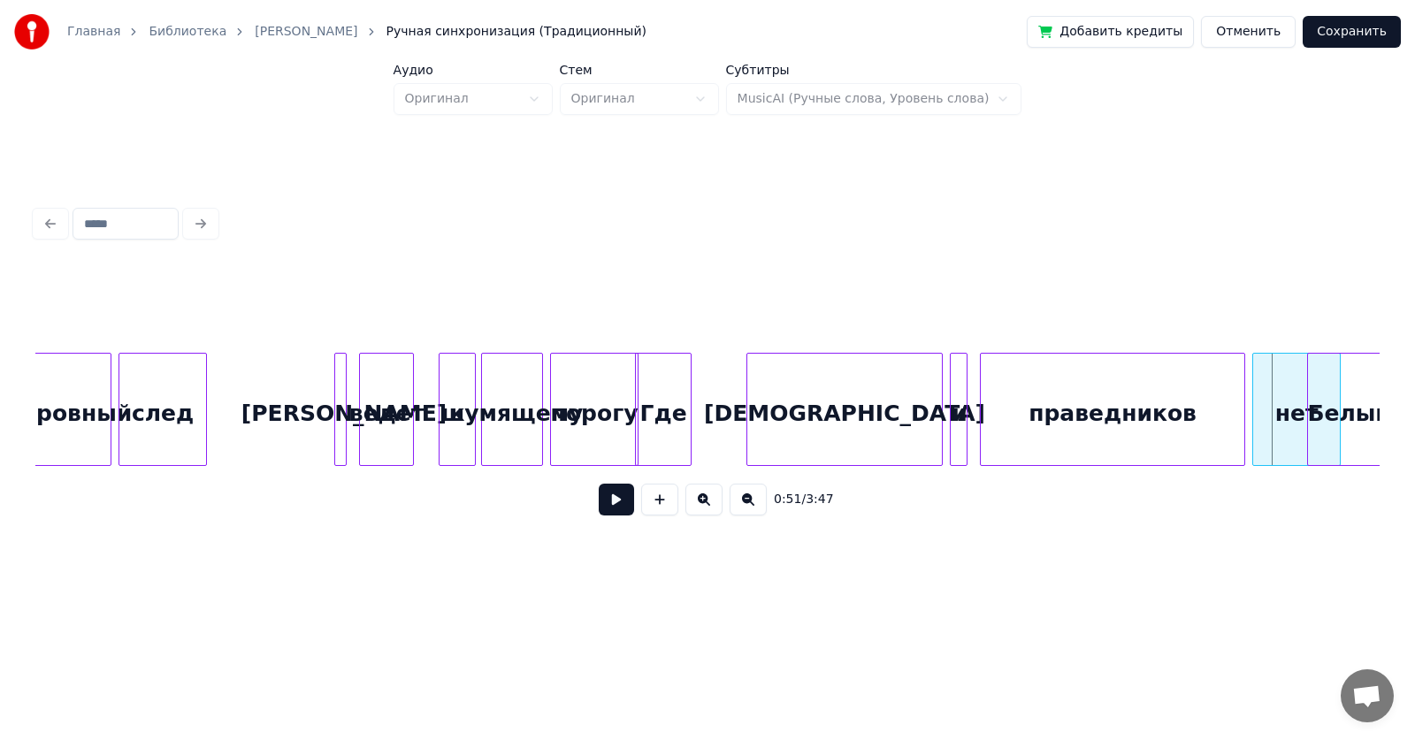
click at [1263, 39] on button "Отменить" at bounding box center [1248, 32] width 95 height 32
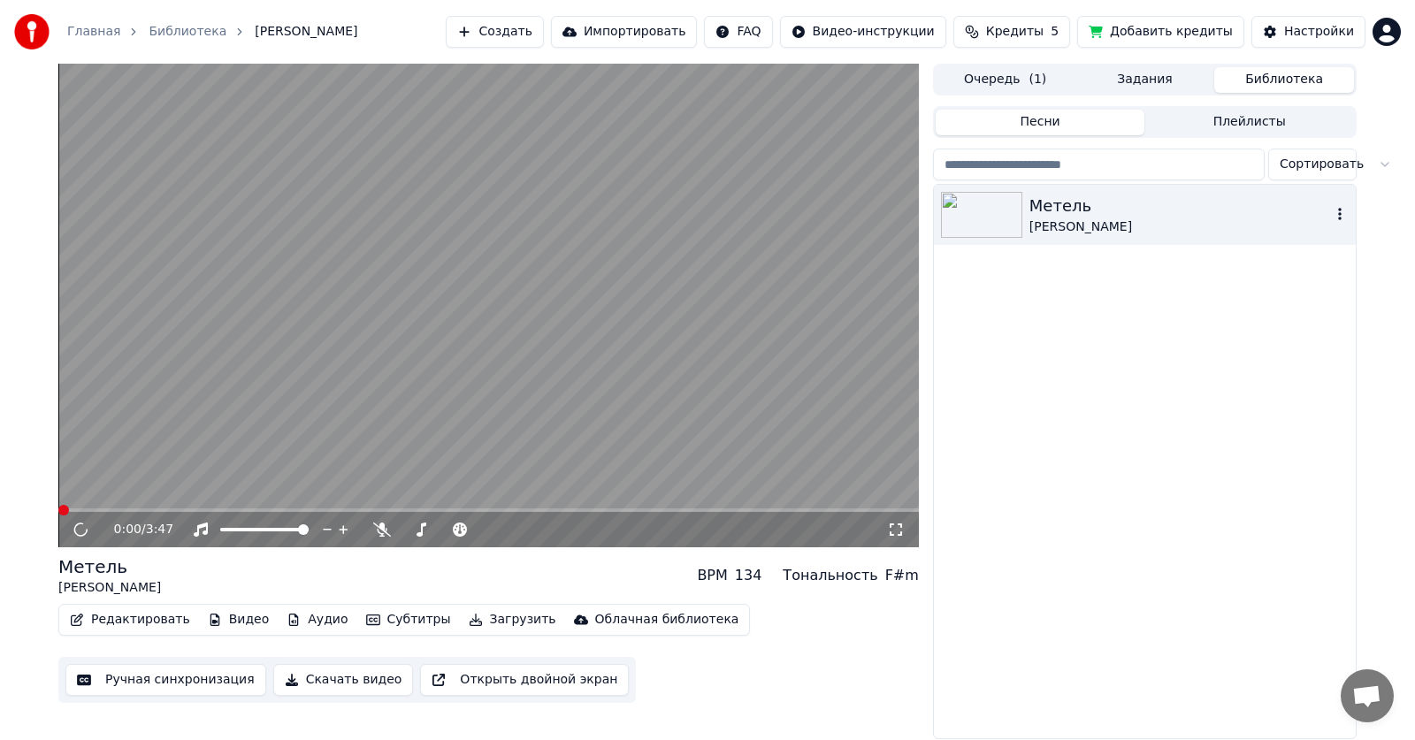
click at [1335, 211] on icon "button" at bounding box center [1340, 214] width 18 height 14
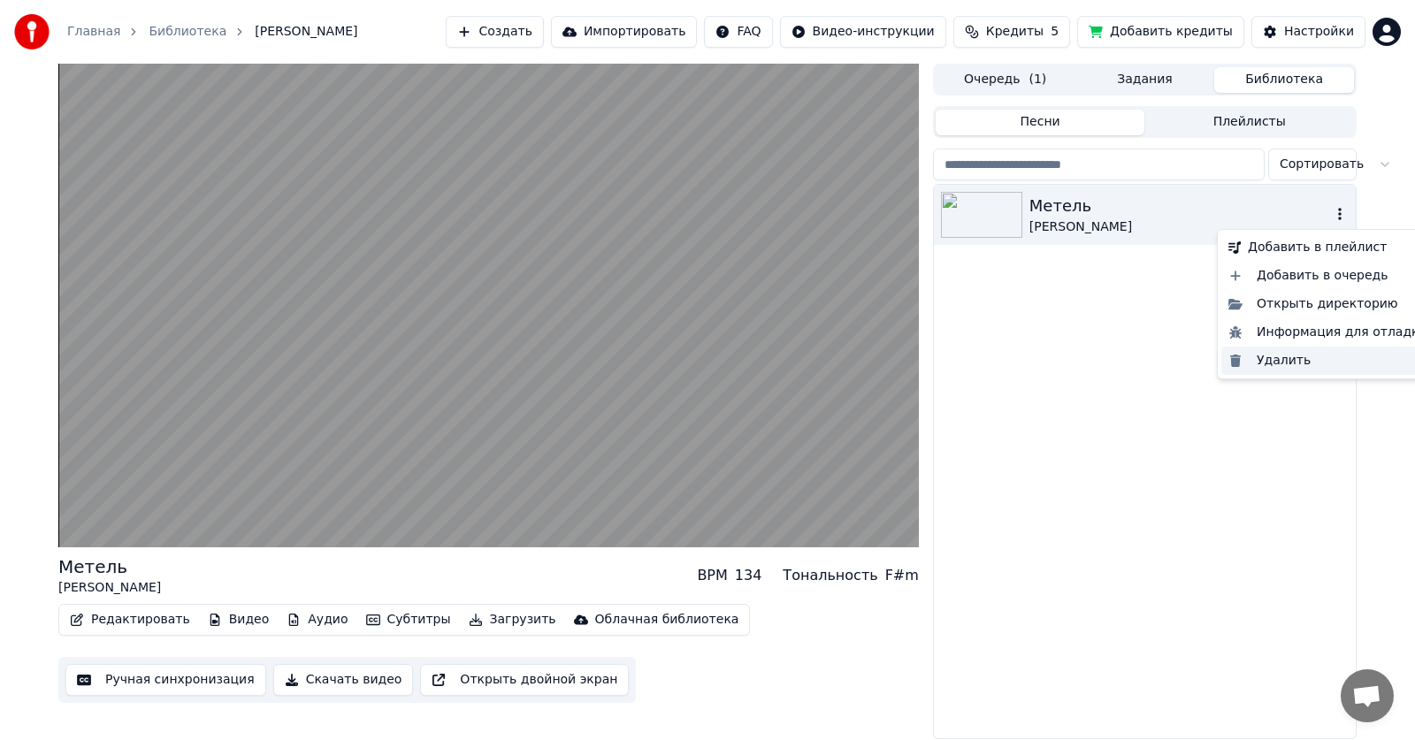
click at [1274, 364] on div "Удалить" at bounding box center [1327, 361] width 213 height 28
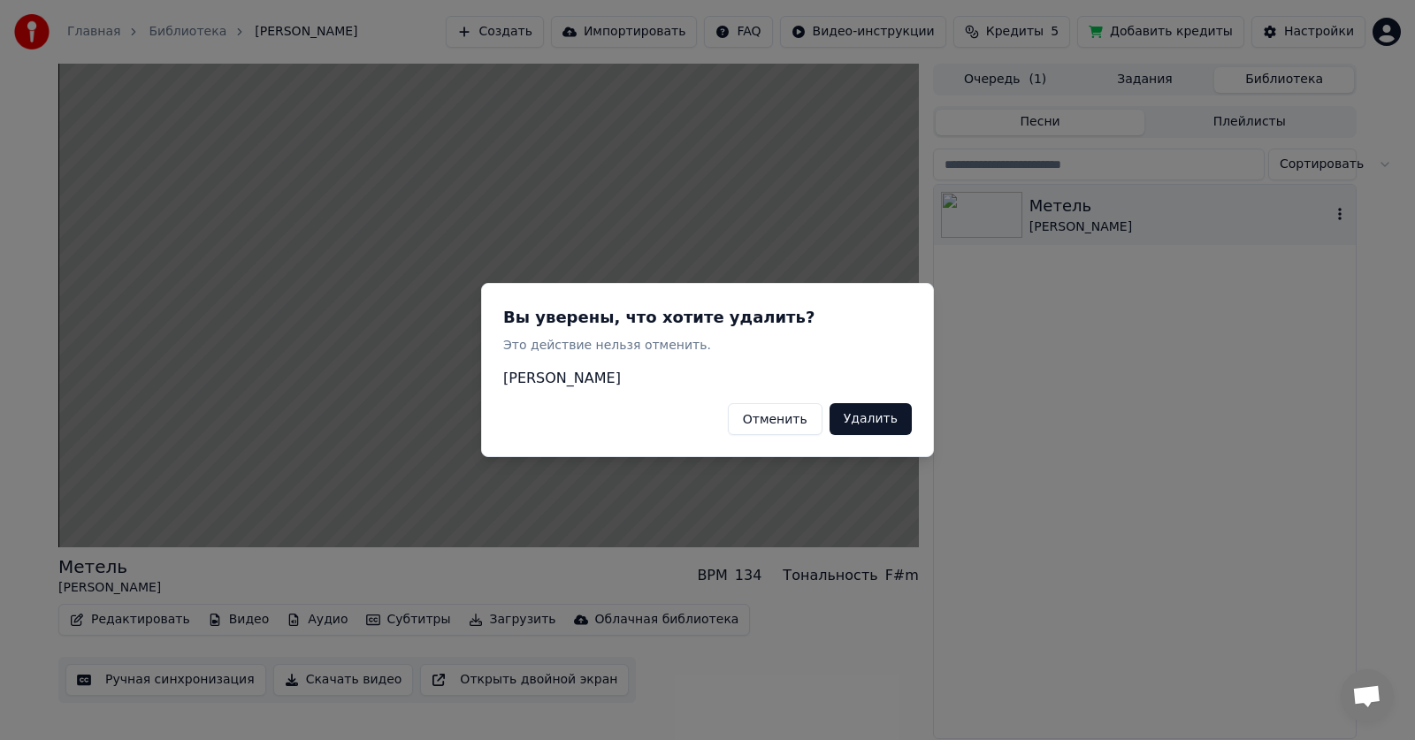
click at [874, 424] on button "Удалить" at bounding box center [870, 419] width 82 height 32
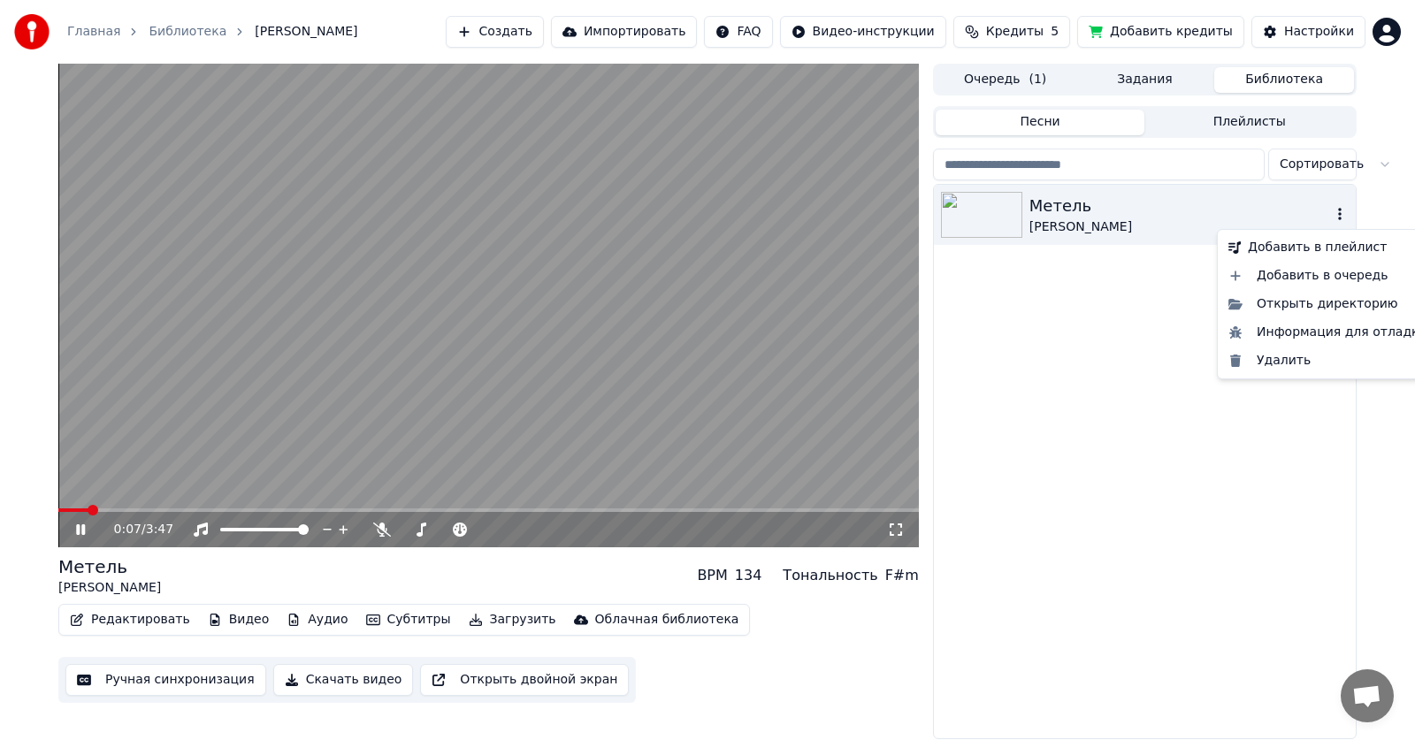
click at [1340, 211] on icon "button" at bounding box center [1340, 214] width 4 height 12
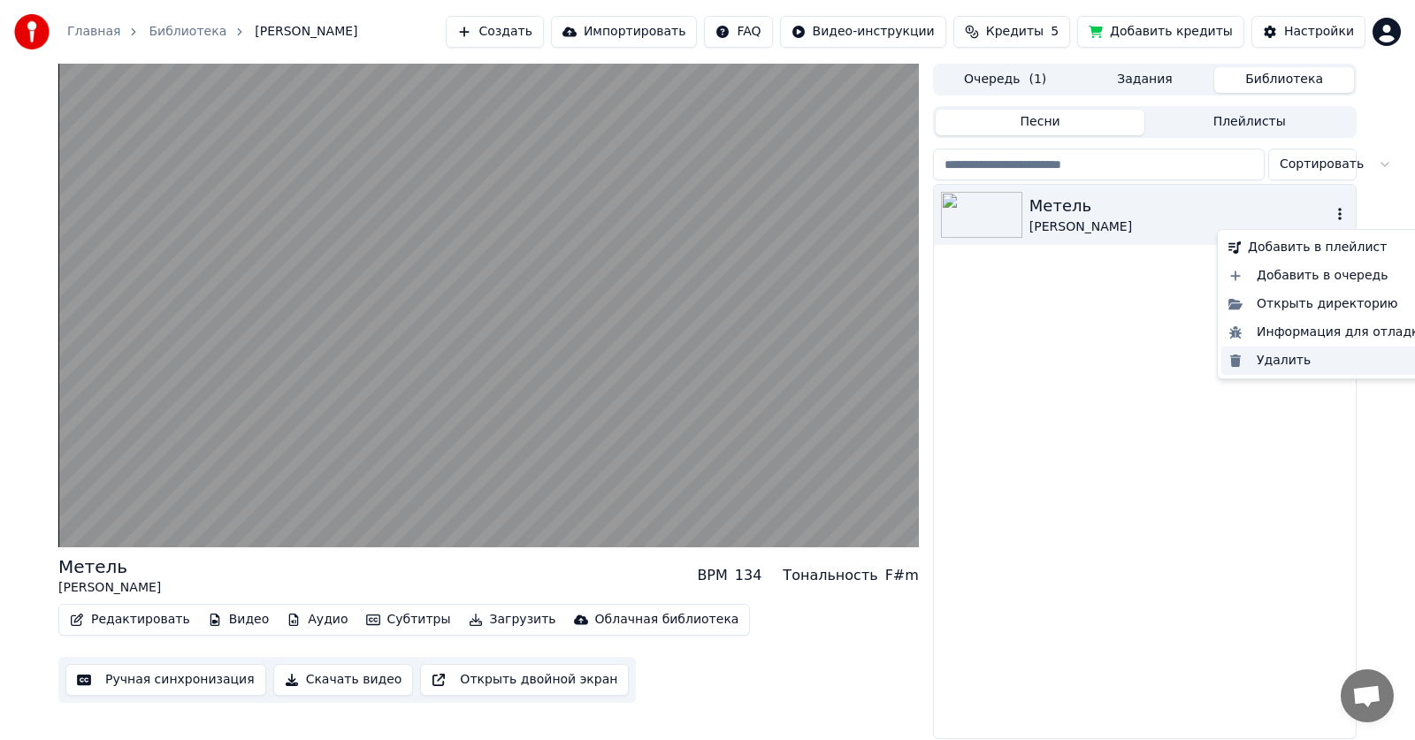
click at [1242, 356] on div "Удалить" at bounding box center [1327, 361] width 213 height 28
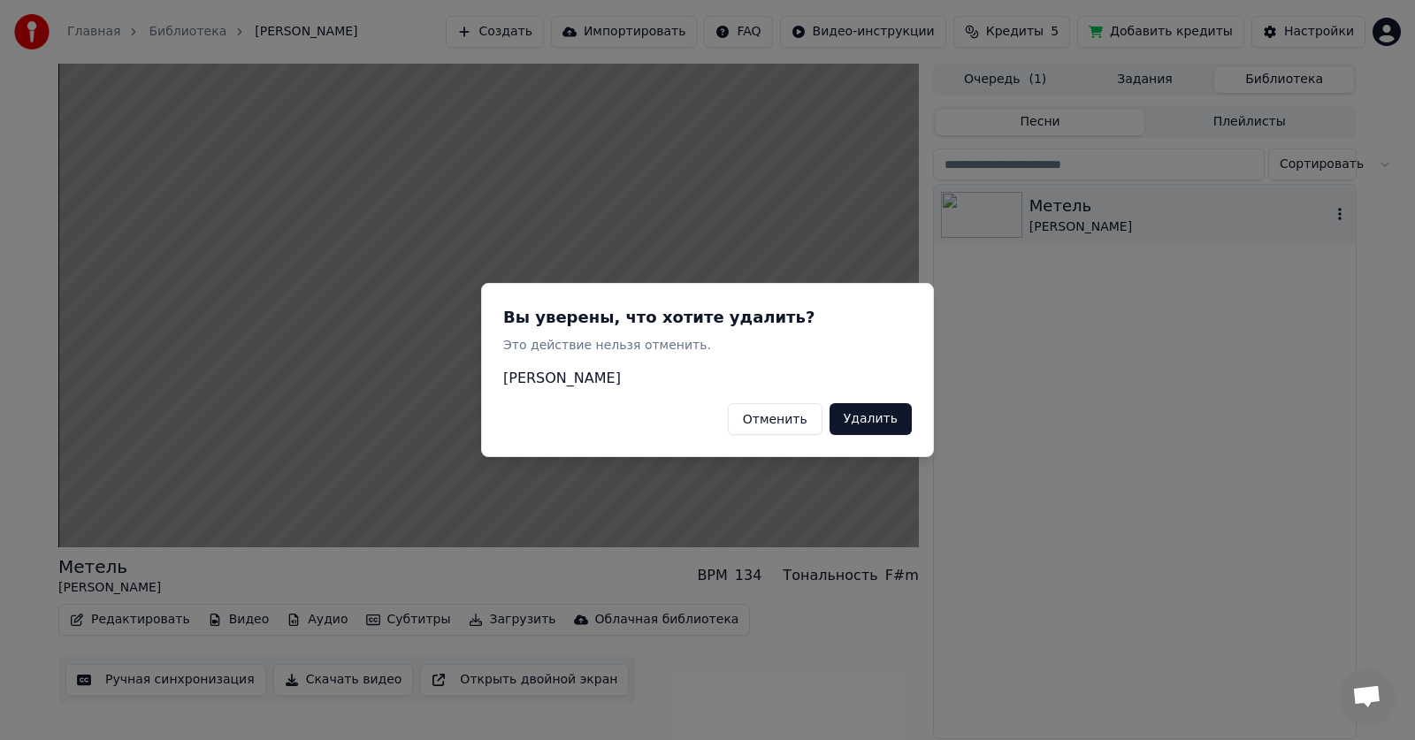
click at [865, 420] on button "Удалить" at bounding box center [870, 419] width 82 height 32
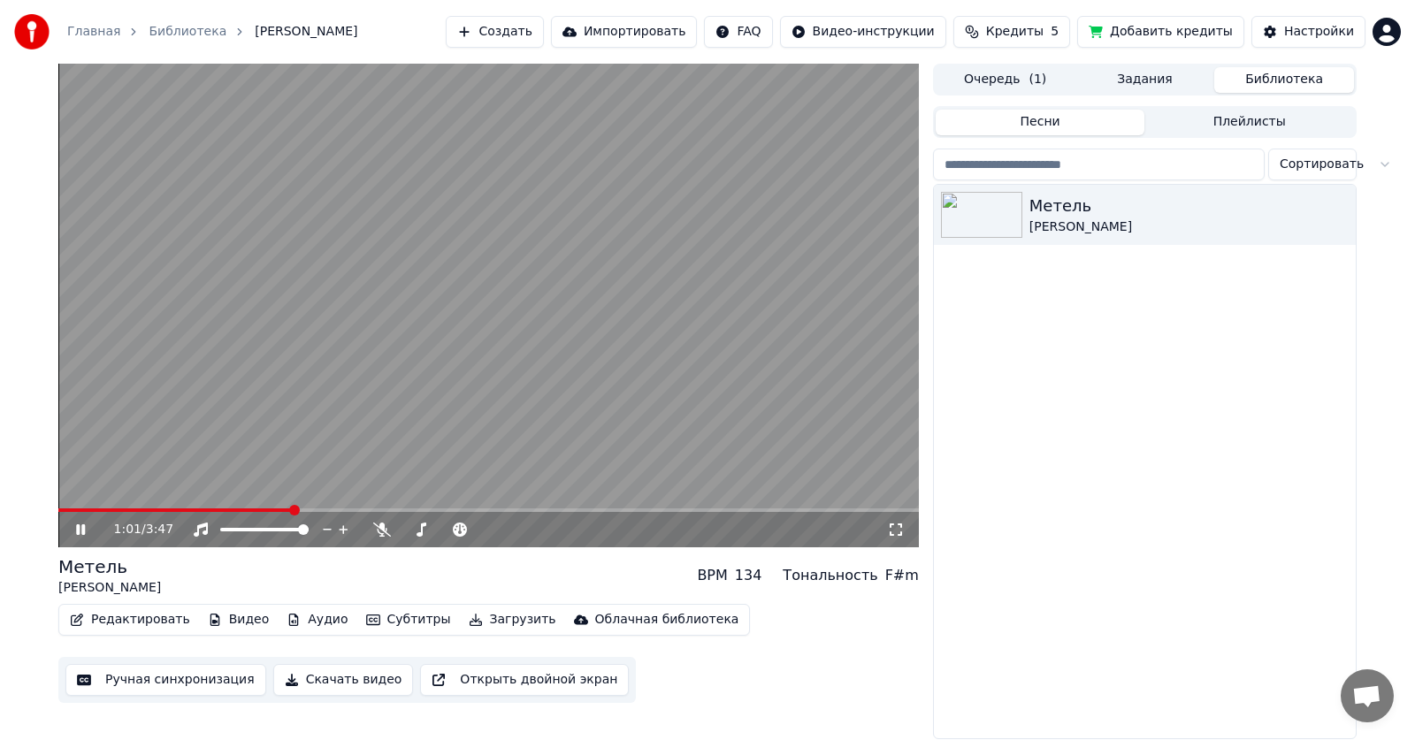
click at [93, 30] on link "Главная" at bounding box center [93, 32] width 53 height 18
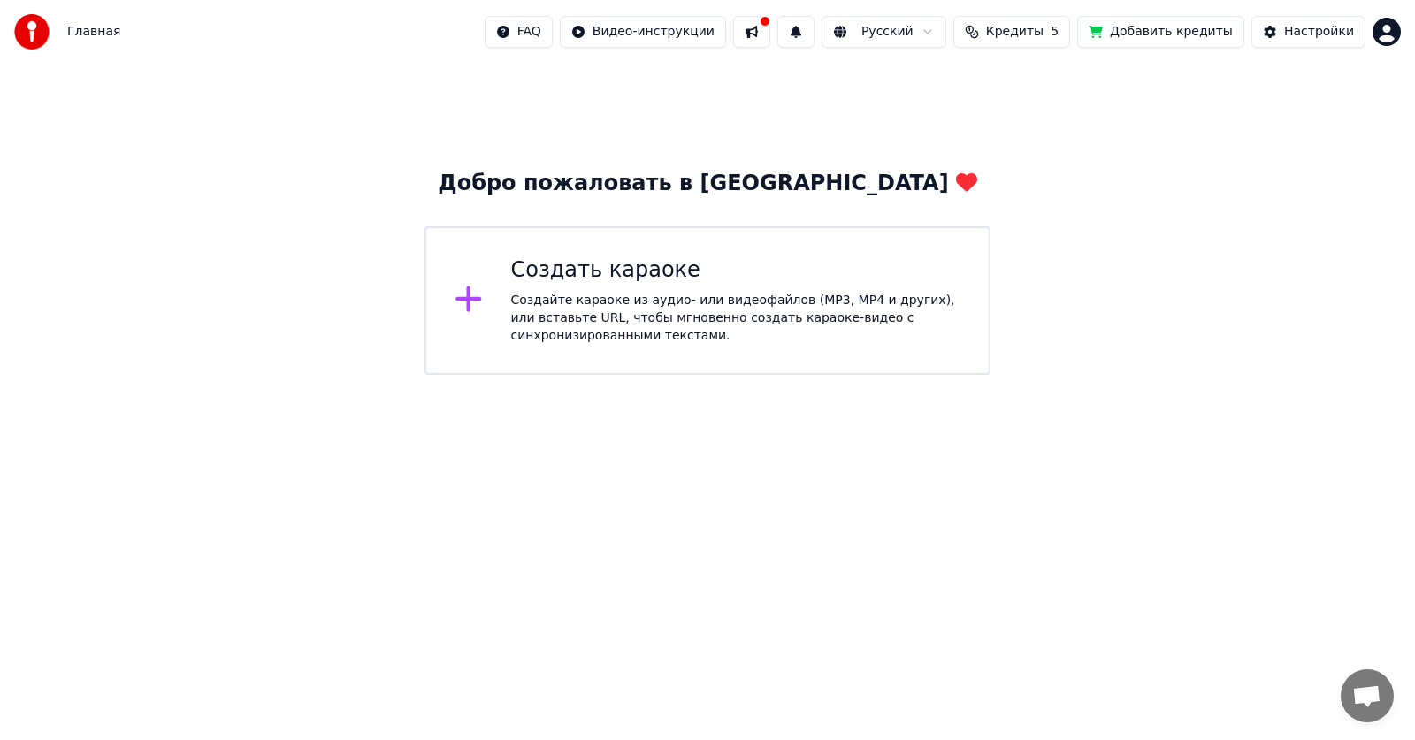
click at [770, 27] on button at bounding box center [751, 32] width 37 height 32
click at [1158, 147] on div "Добро пожаловать в Youka Создать караоке Создайте караоке из аудио- или видеофа…" at bounding box center [707, 219] width 1415 height 311
click at [705, 266] on div "Создать караоке" at bounding box center [736, 270] width 450 height 28
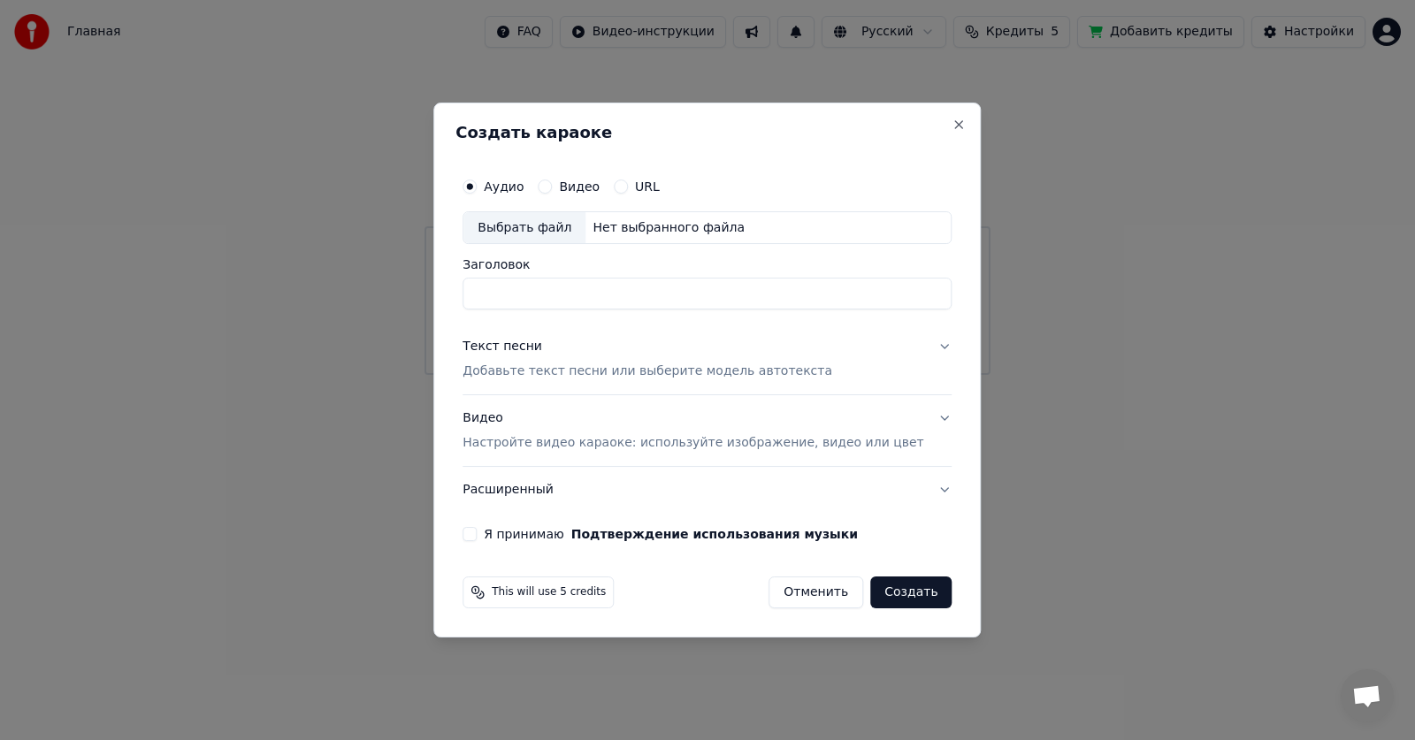
click at [628, 182] on button "URL" at bounding box center [621, 186] width 14 height 14
click at [916, 417] on button "Видео Настройте видео караоке: используйте изображение, видео или цвет" at bounding box center [706, 432] width 489 height 71
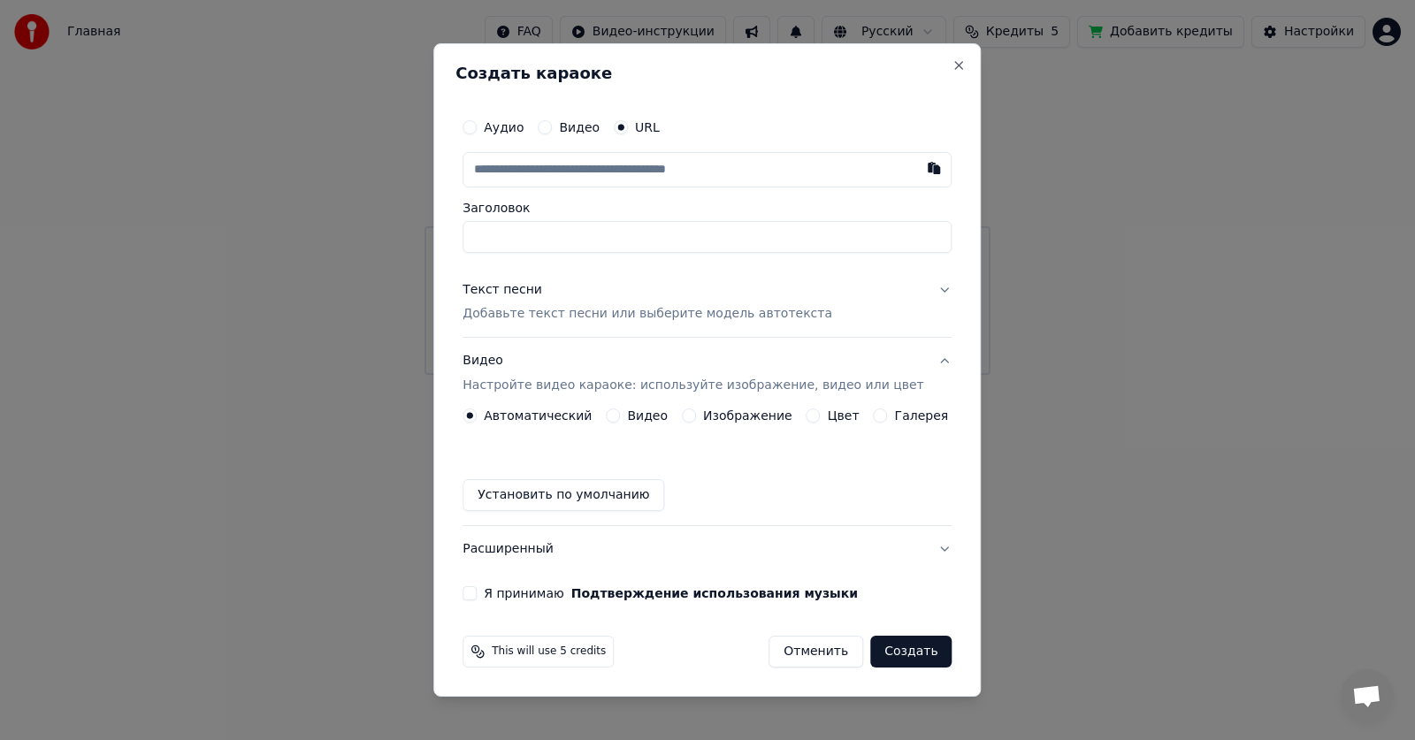
click at [691, 414] on button "Изображение" at bounding box center [689, 415] width 14 height 14
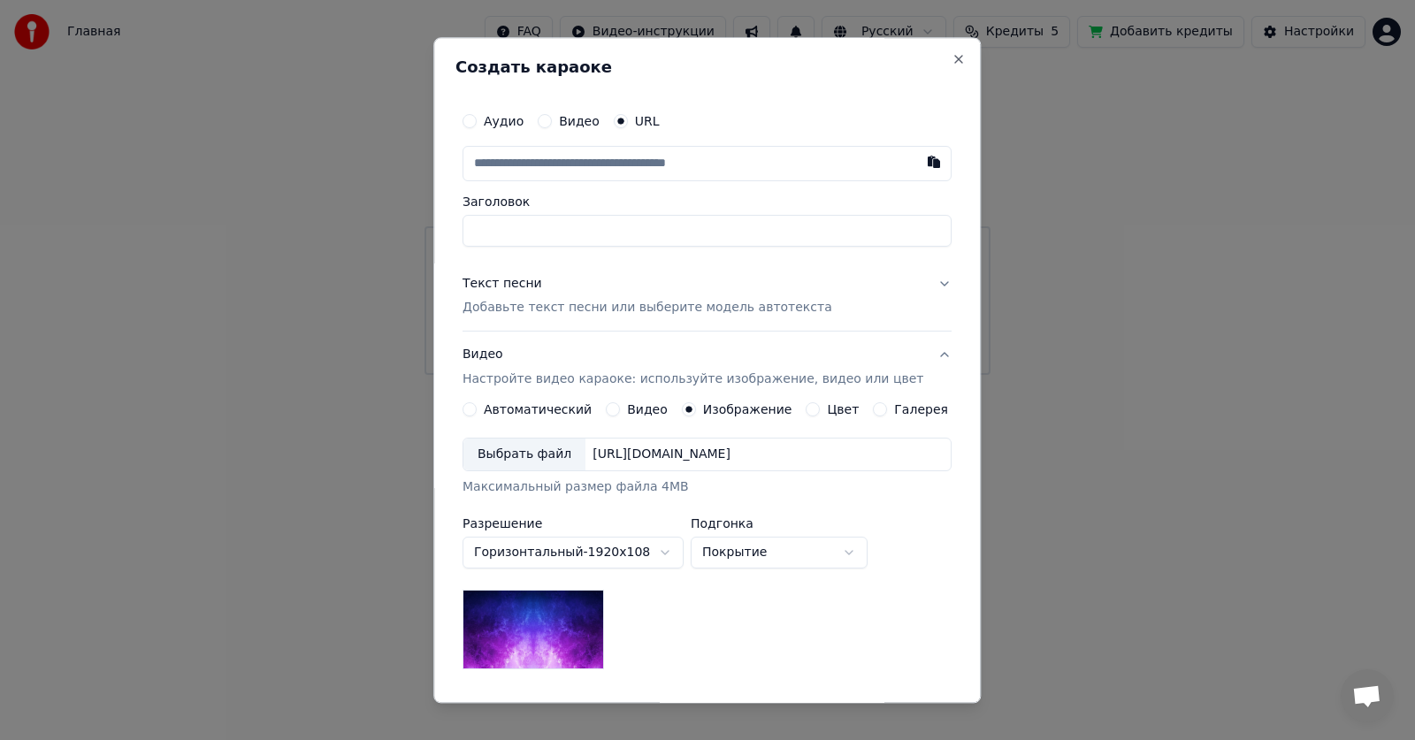
click at [614, 411] on button "Видео" at bounding box center [613, 410] width 14 height 14
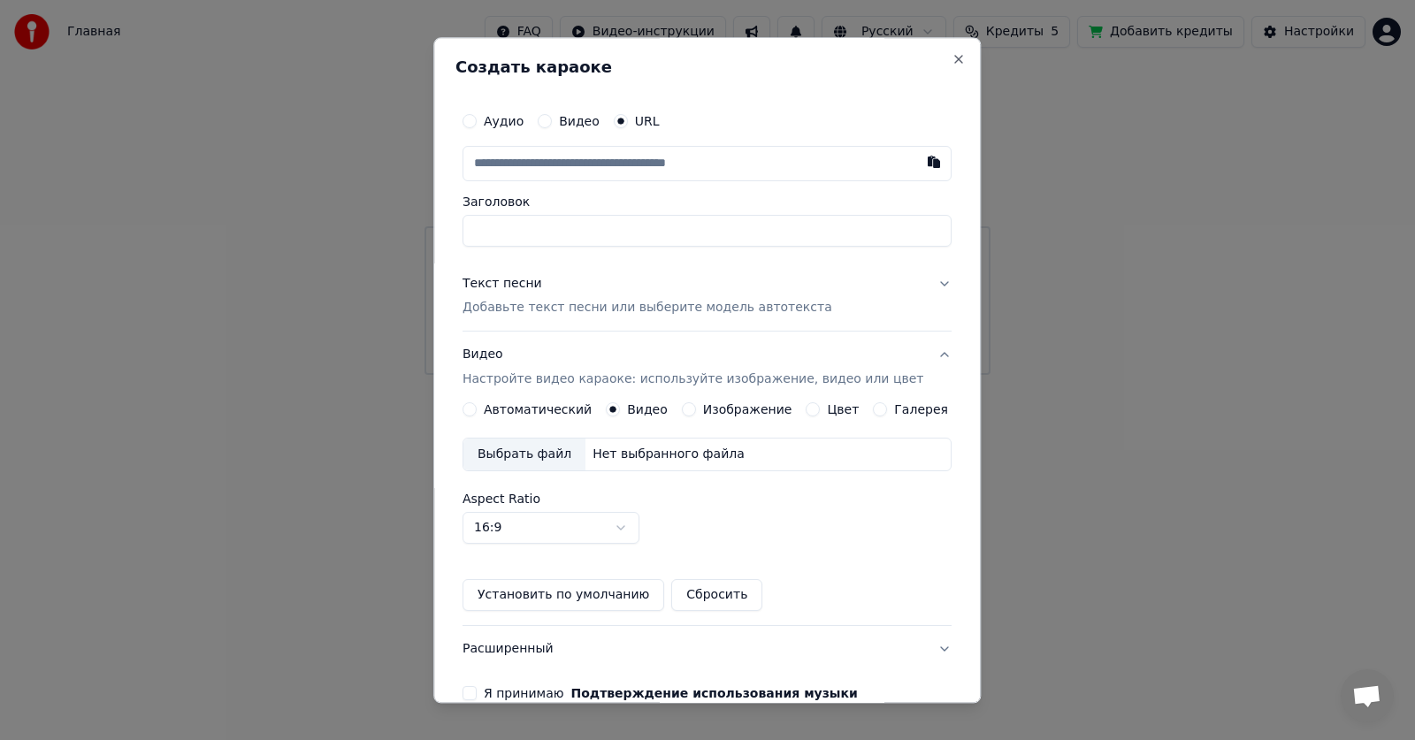
click at [874, 406] on button "Галерея" at bounding box center [881, 410] width 14 height 14
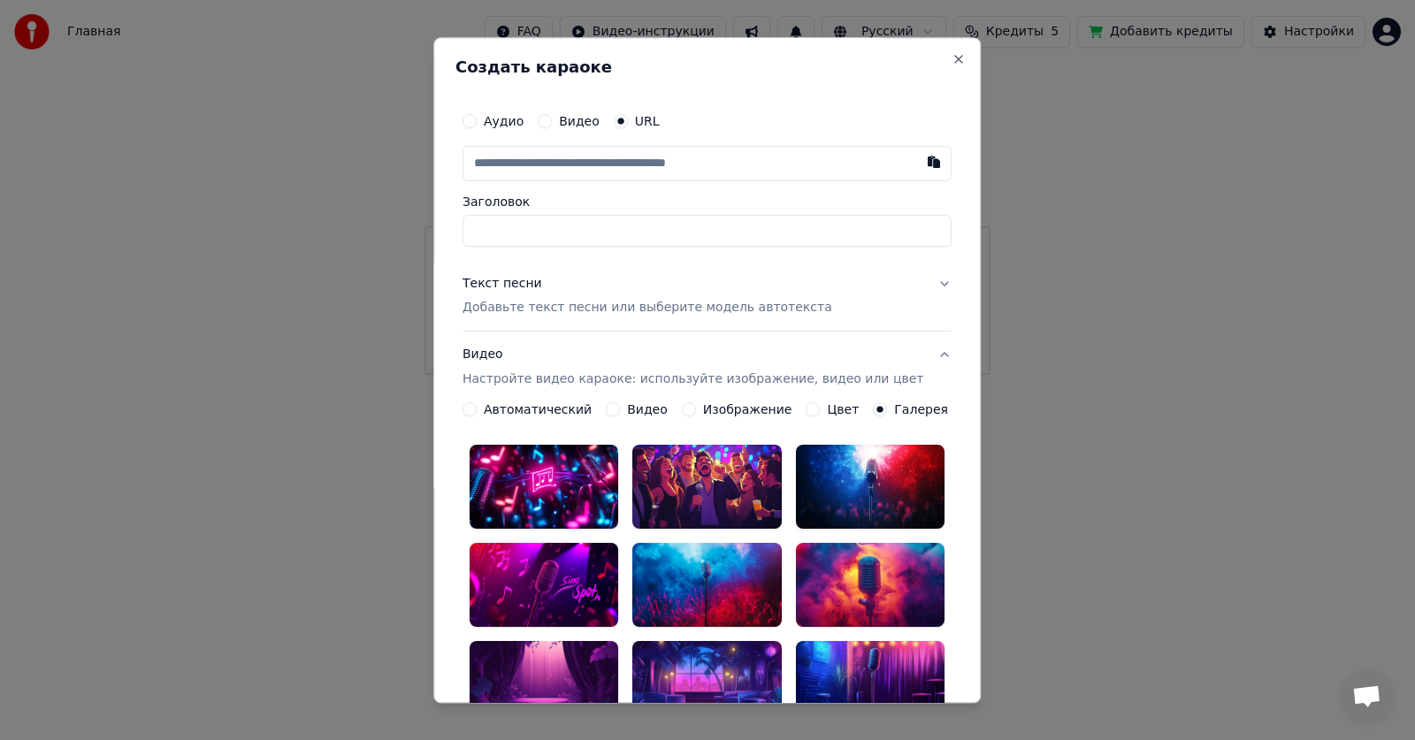
click at [683, 410] on button "Изображение" at bounding box center [689, 410] width 14 height 14
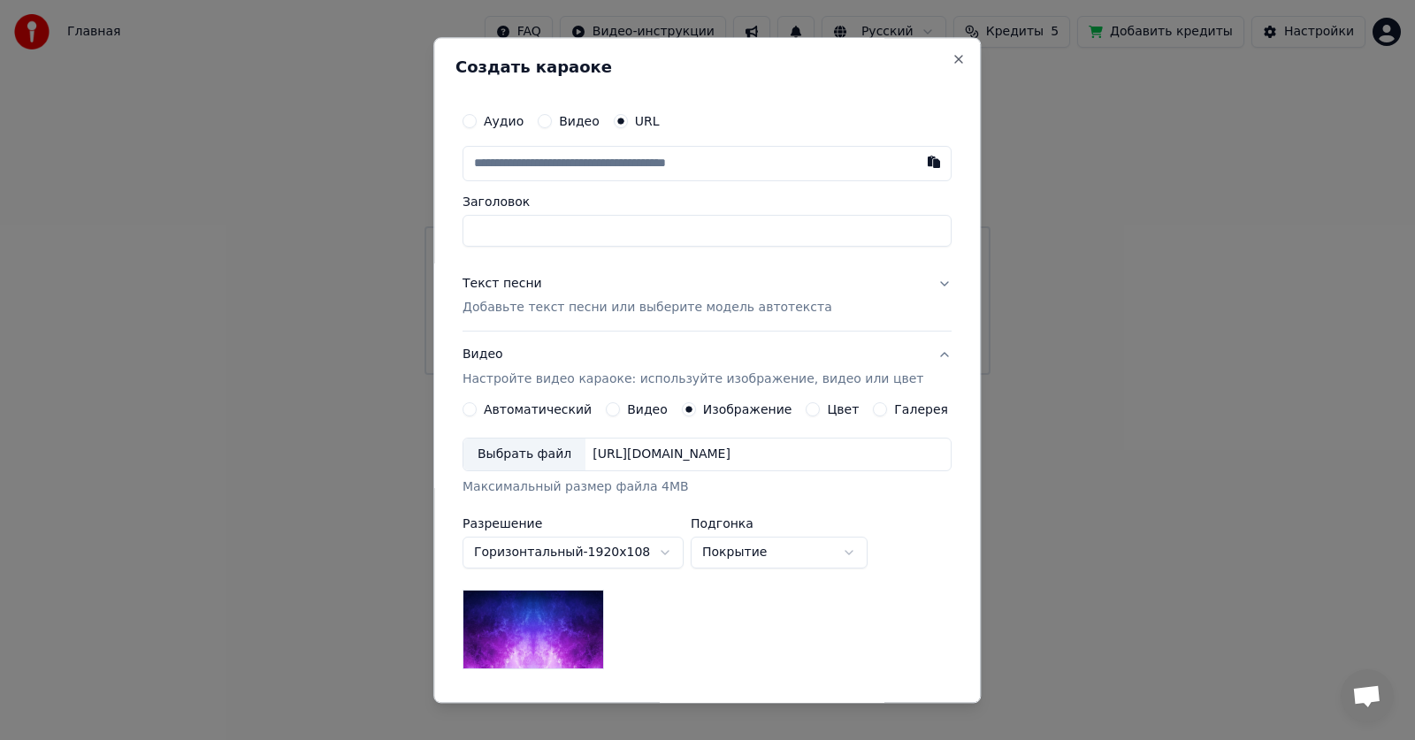
click at [806, 408] on button "Цвет" at bounding box center [813, 410] width 14 height 14
